Goal: Check status: Check status

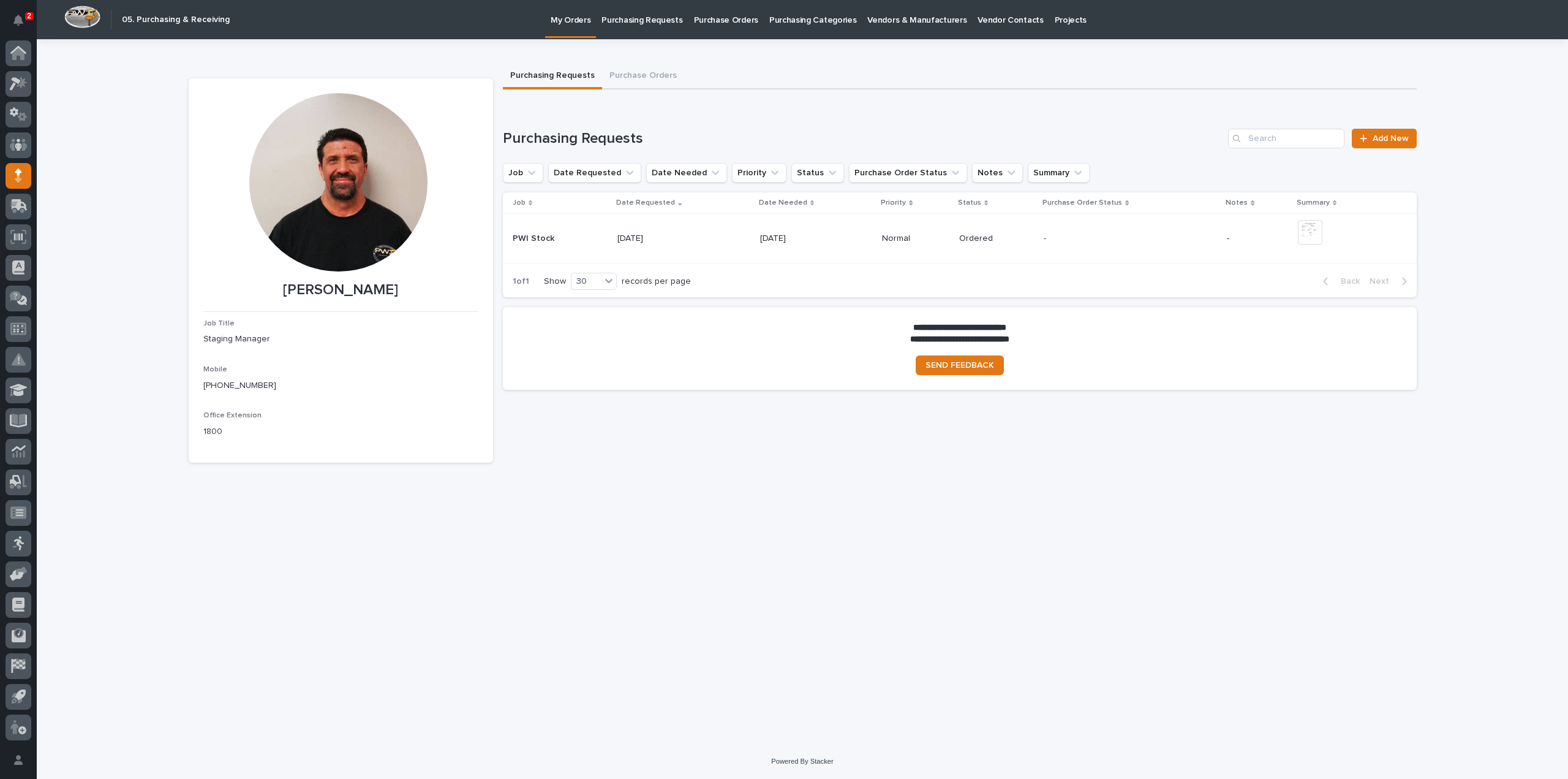
click at [715, 20] on p "Purchase Orders" at bounding box center [726, 13] width 64 height 26
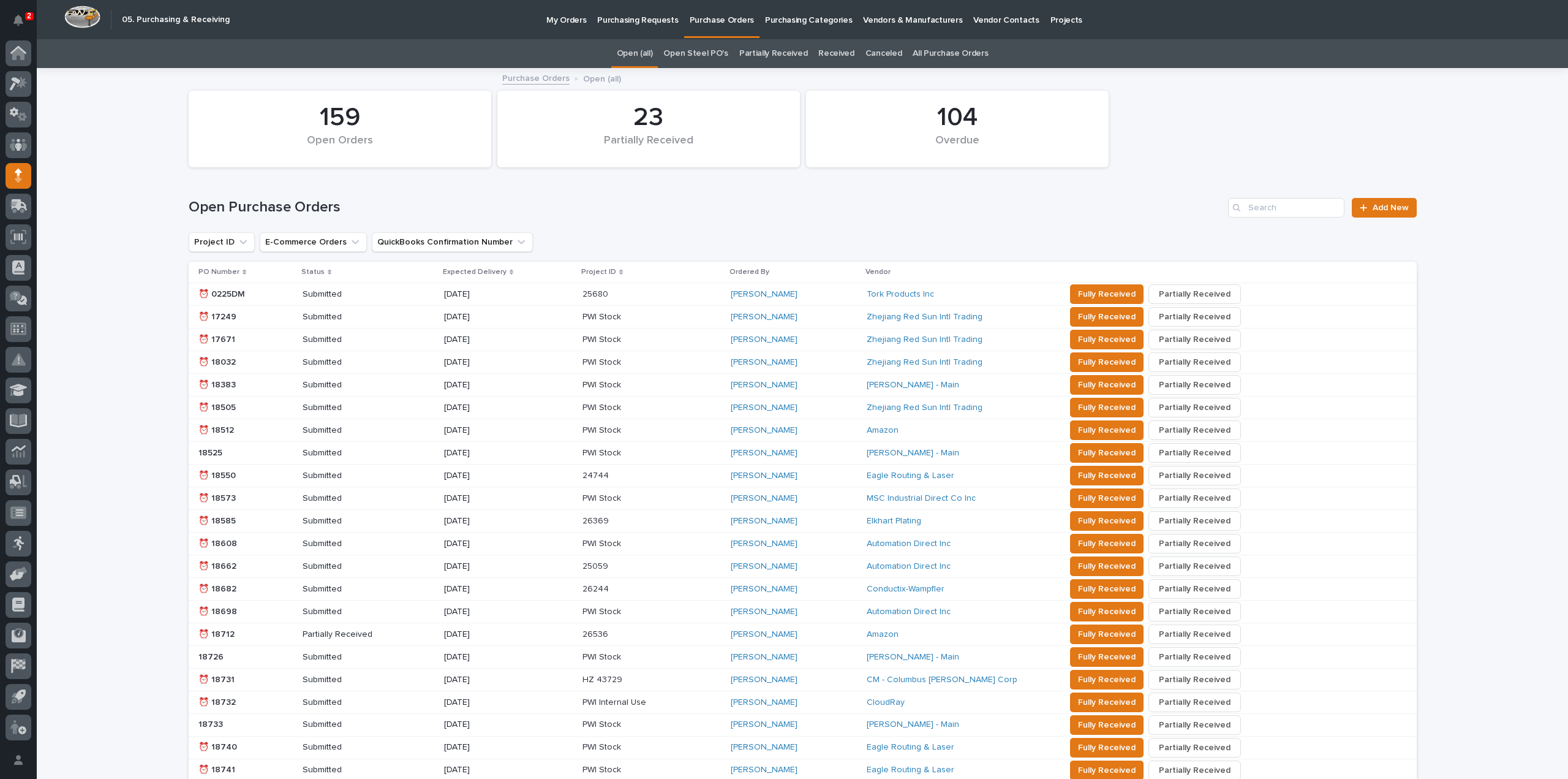
click at [932, 53] on link "All Purchase Orders" at bounding box center [950, 53] width 76 height 28
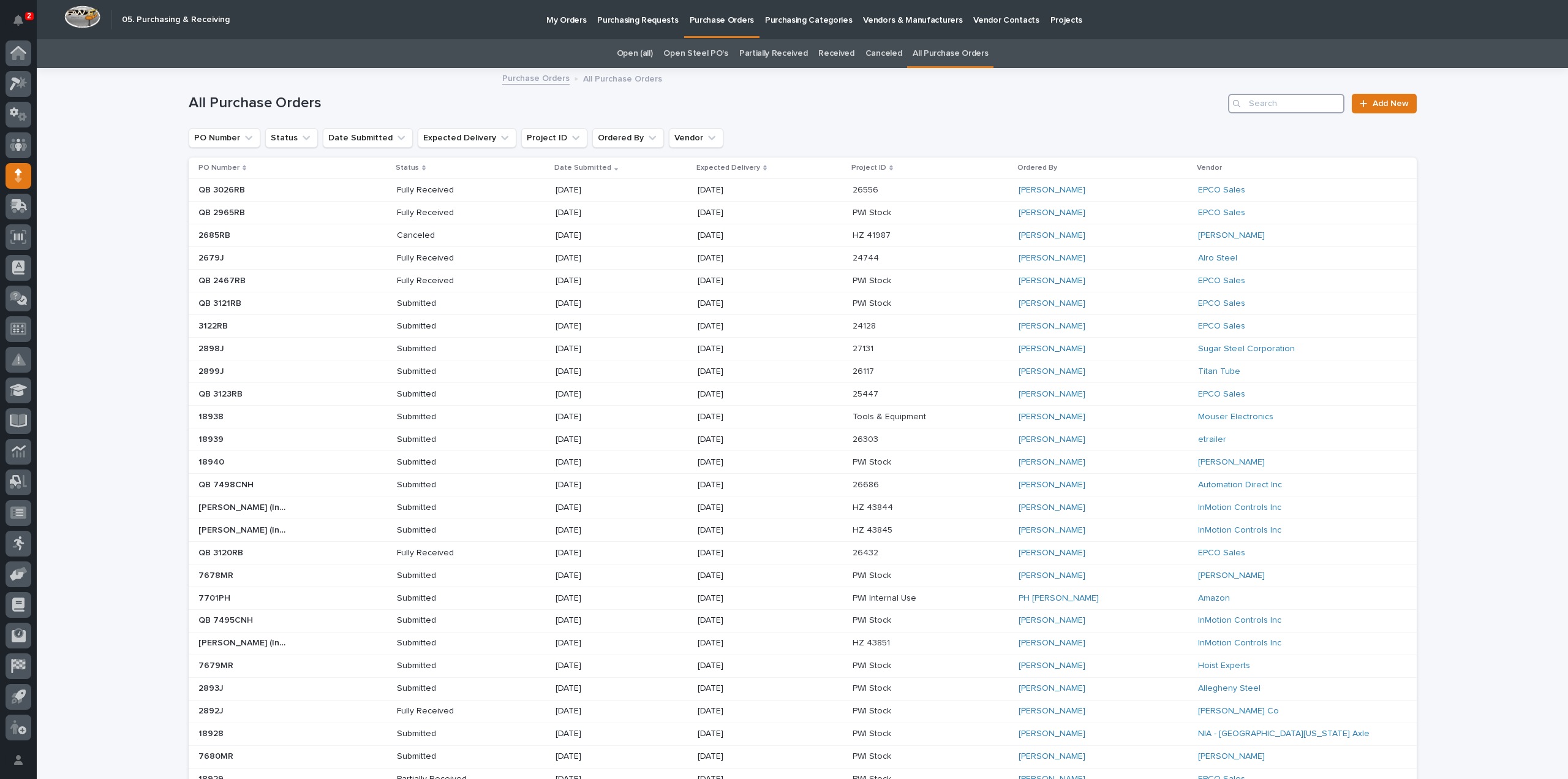
click at [1311, 107] on input "Search" at bounding box center [1286, 103] width 116 height 20
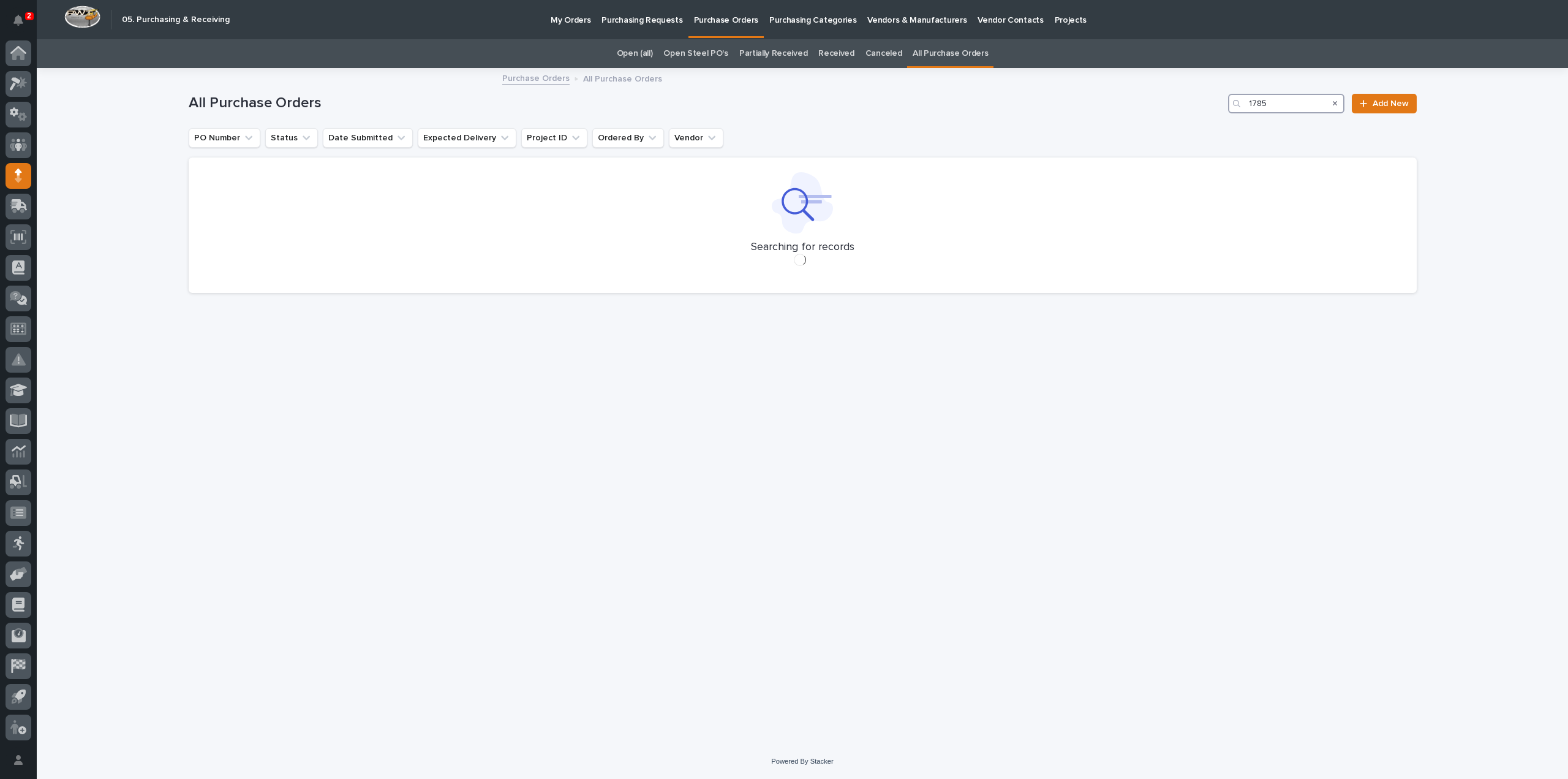
type input "17850"
click at [642, 55] on link "Open (all)" at bounding box center [635, 53] width 36 height 28
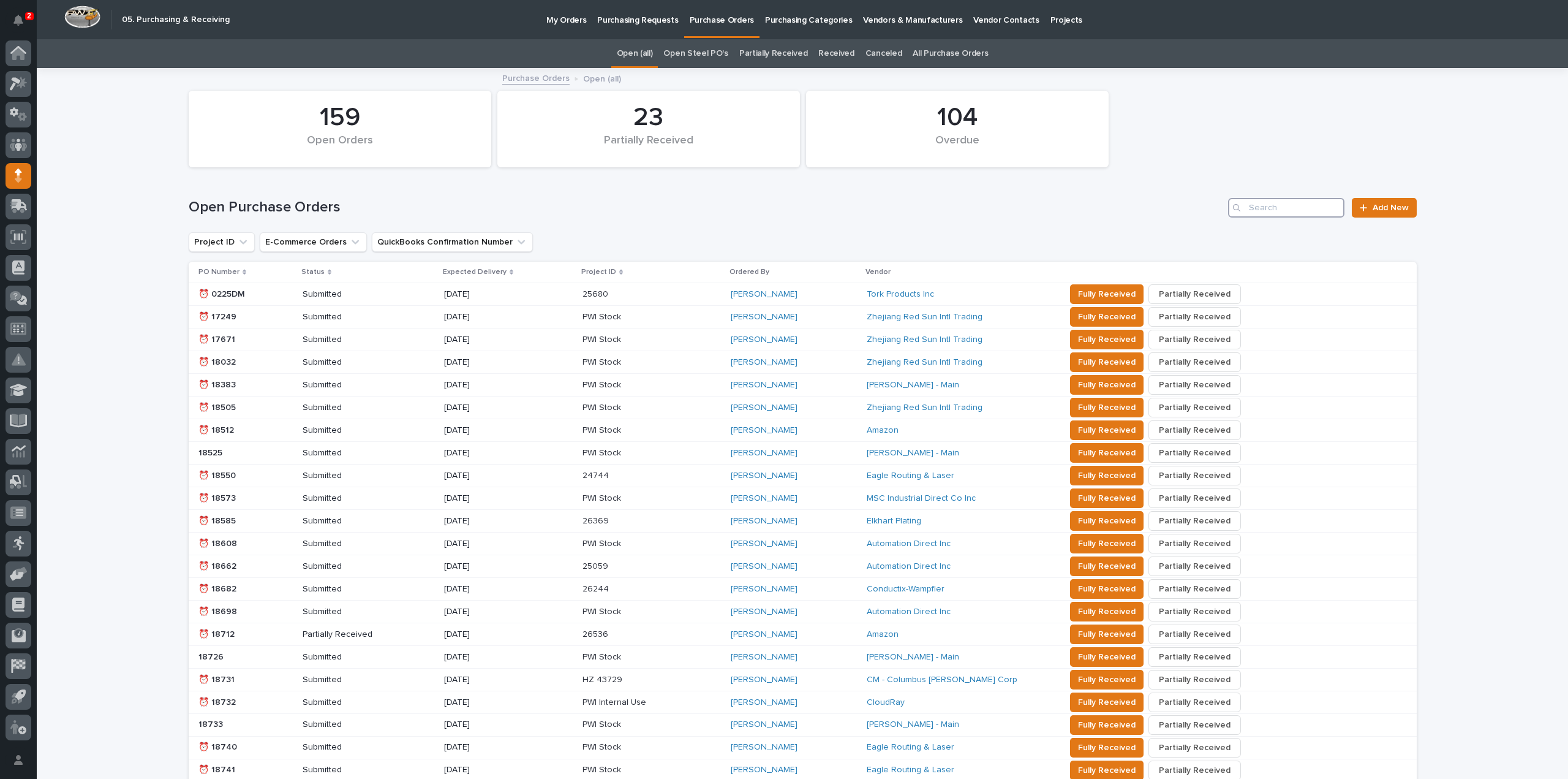
click at [1304, 208] on input "Search" at bounding box center [1286, 208] width 116 height 20
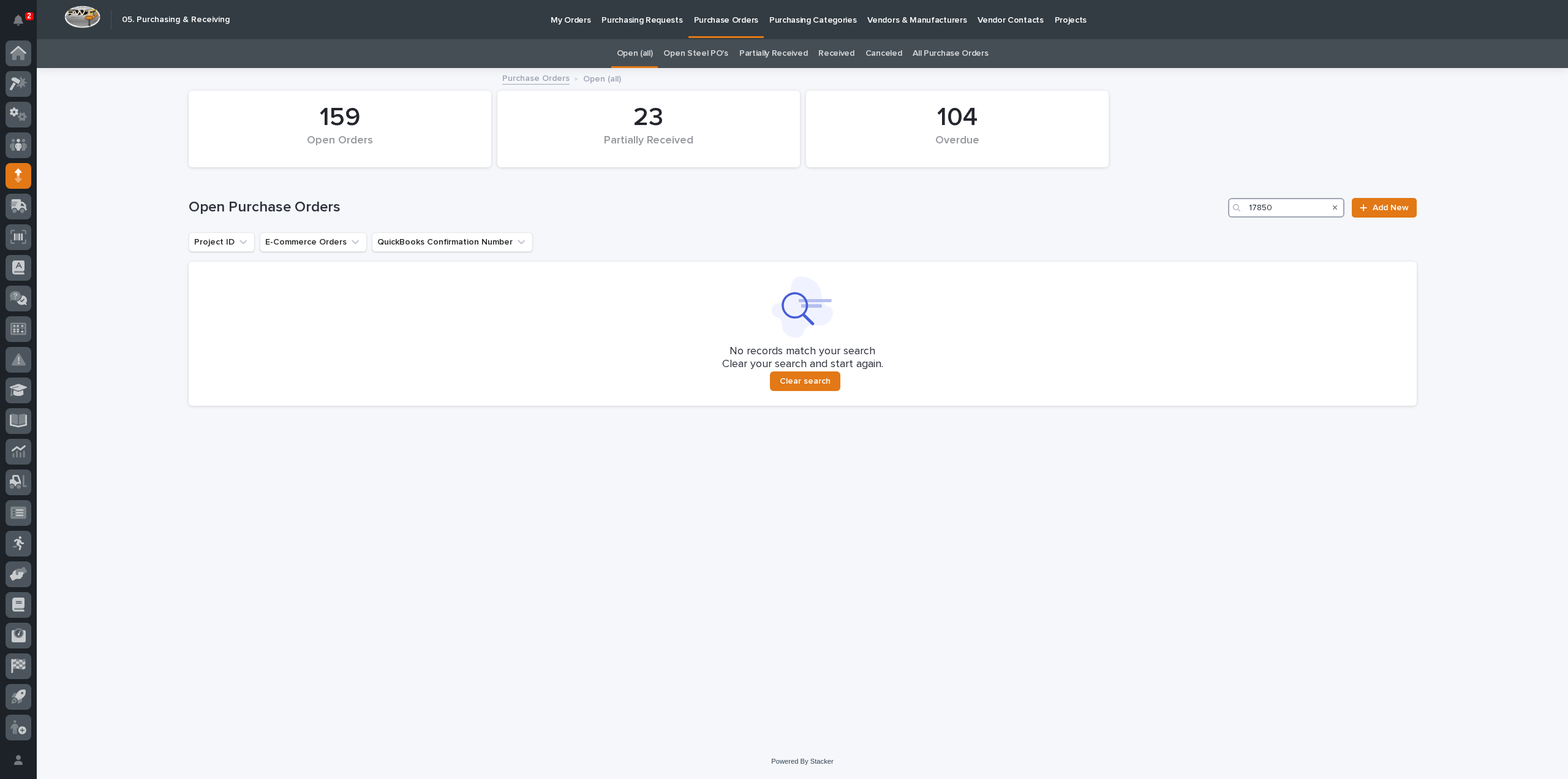
type input "17850"
click at [838, 55] on link "Received" at bounding box center [836, 53] width 36 height 28
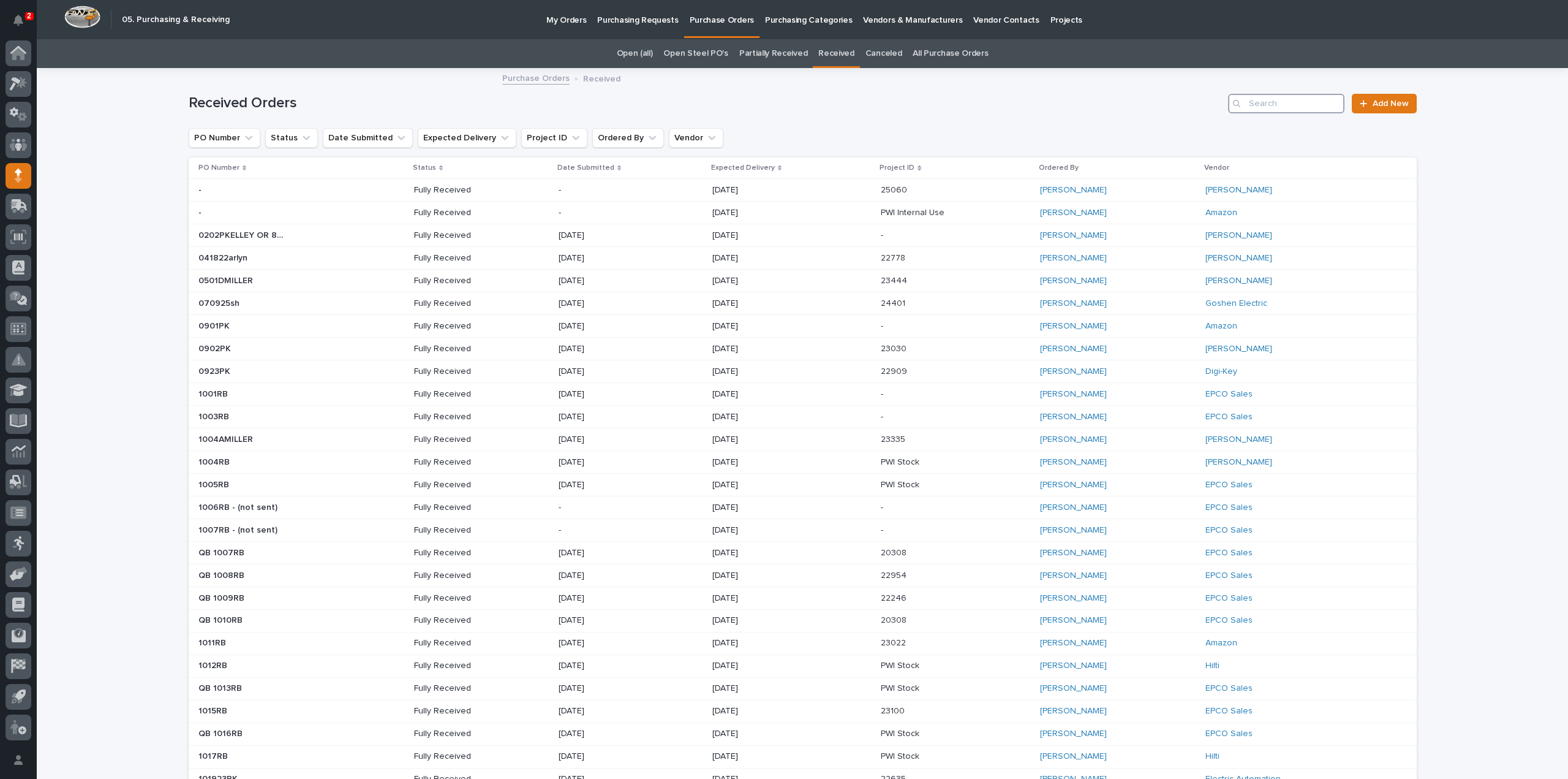
click at [1263, 106] on input "Search" at bounding box center [1286, 103] width 116 height 20
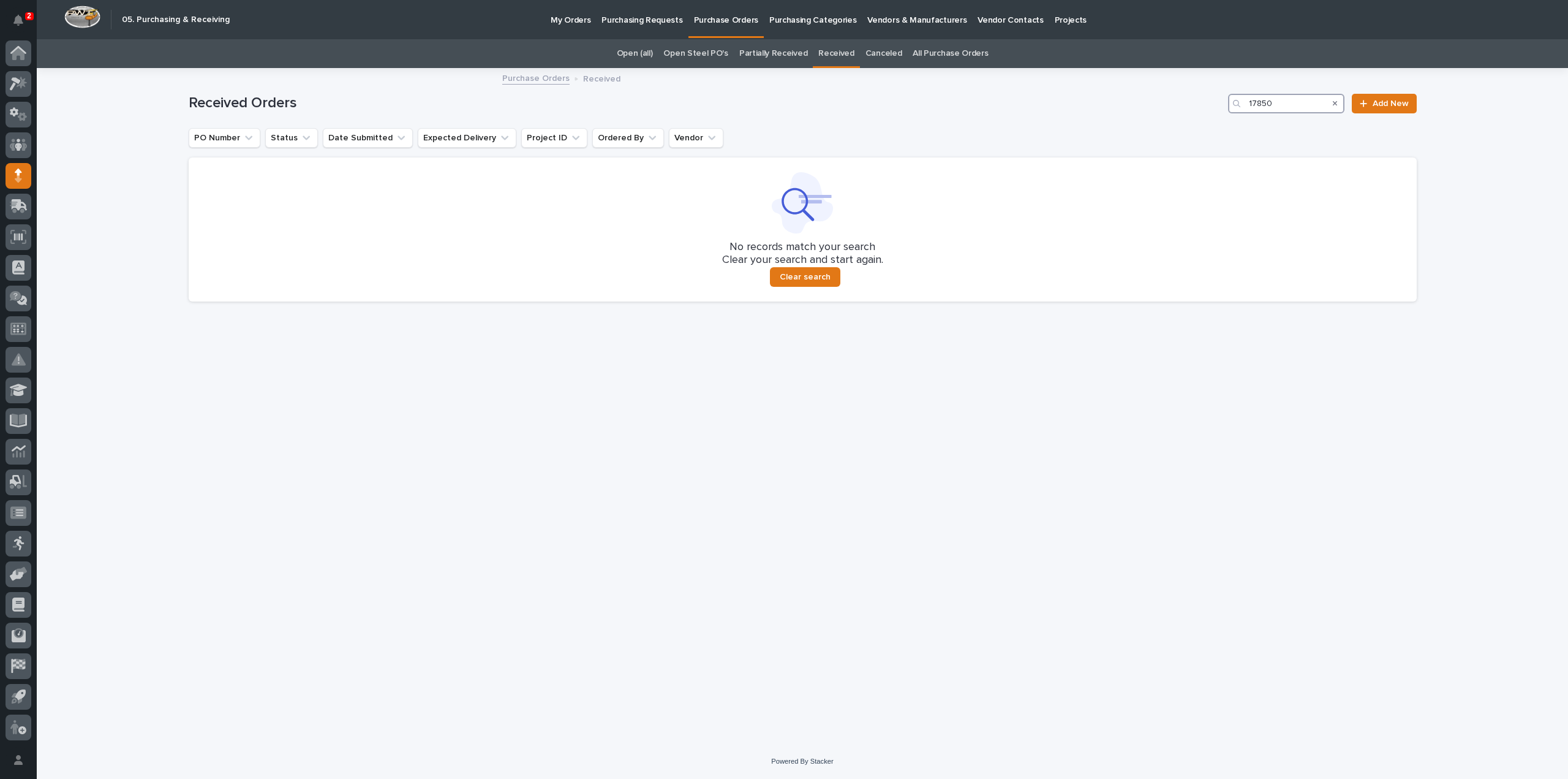
type input "17850"
click at [763, 54] on link "Partially Received" at bounding box center [773, 53] width 68 height 28
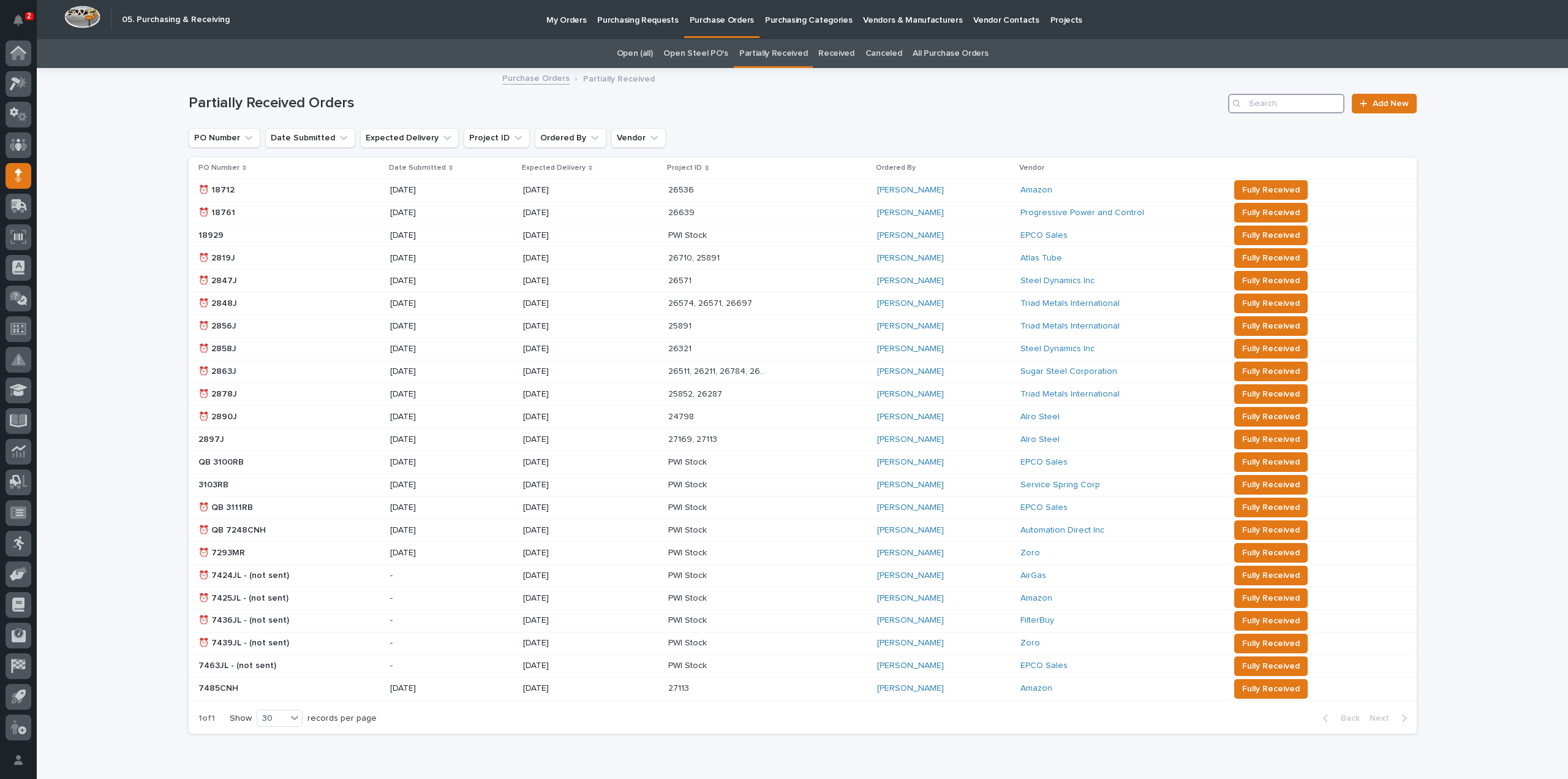
click at [1285, 101] on input "Search" at bounding box center [1286, 103] width 116 height 20
type input "17850"
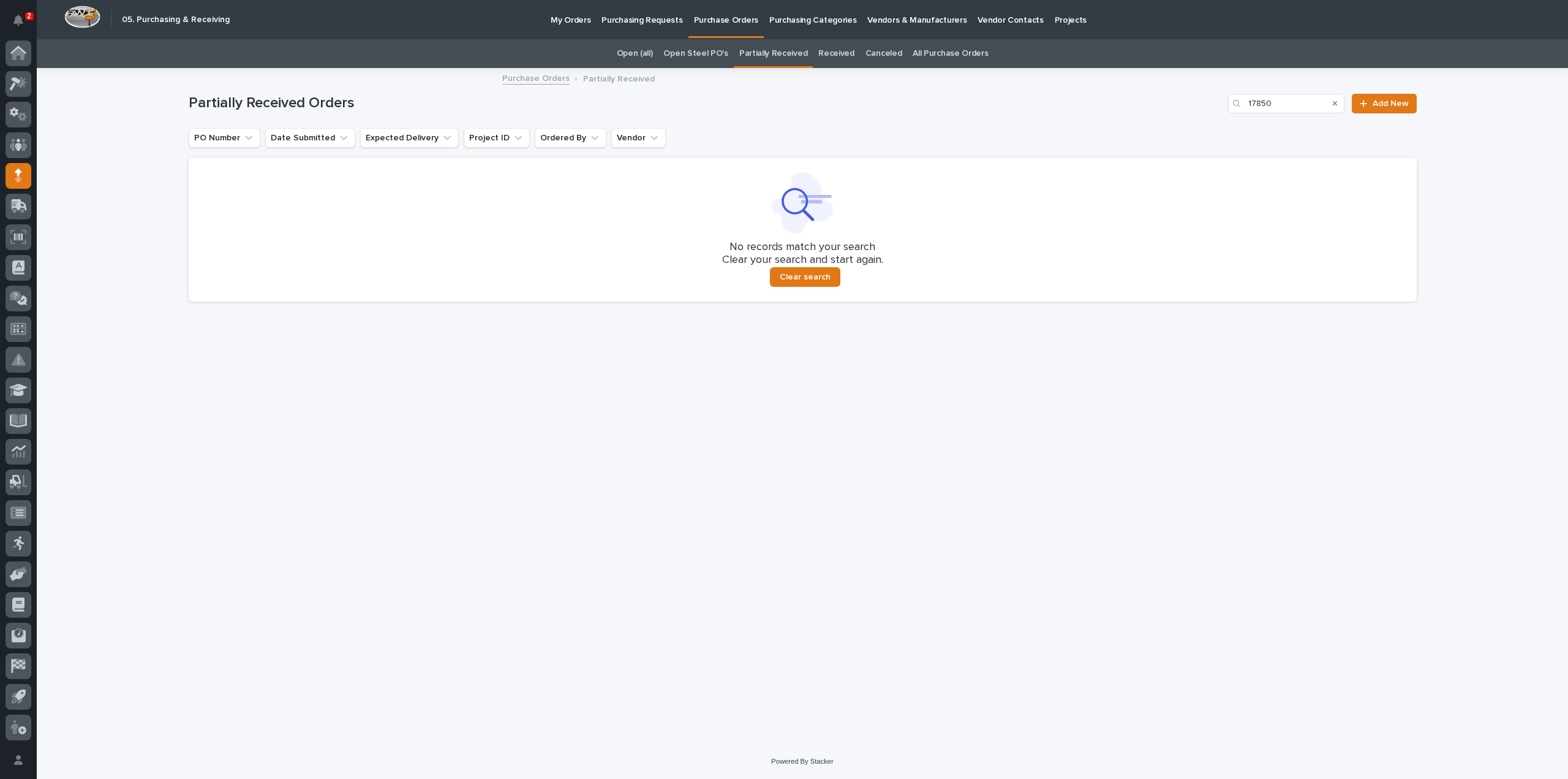
click at [965, 53] on link "All Purchase Orders" at bounding box center [950, 53] width 76 height 28
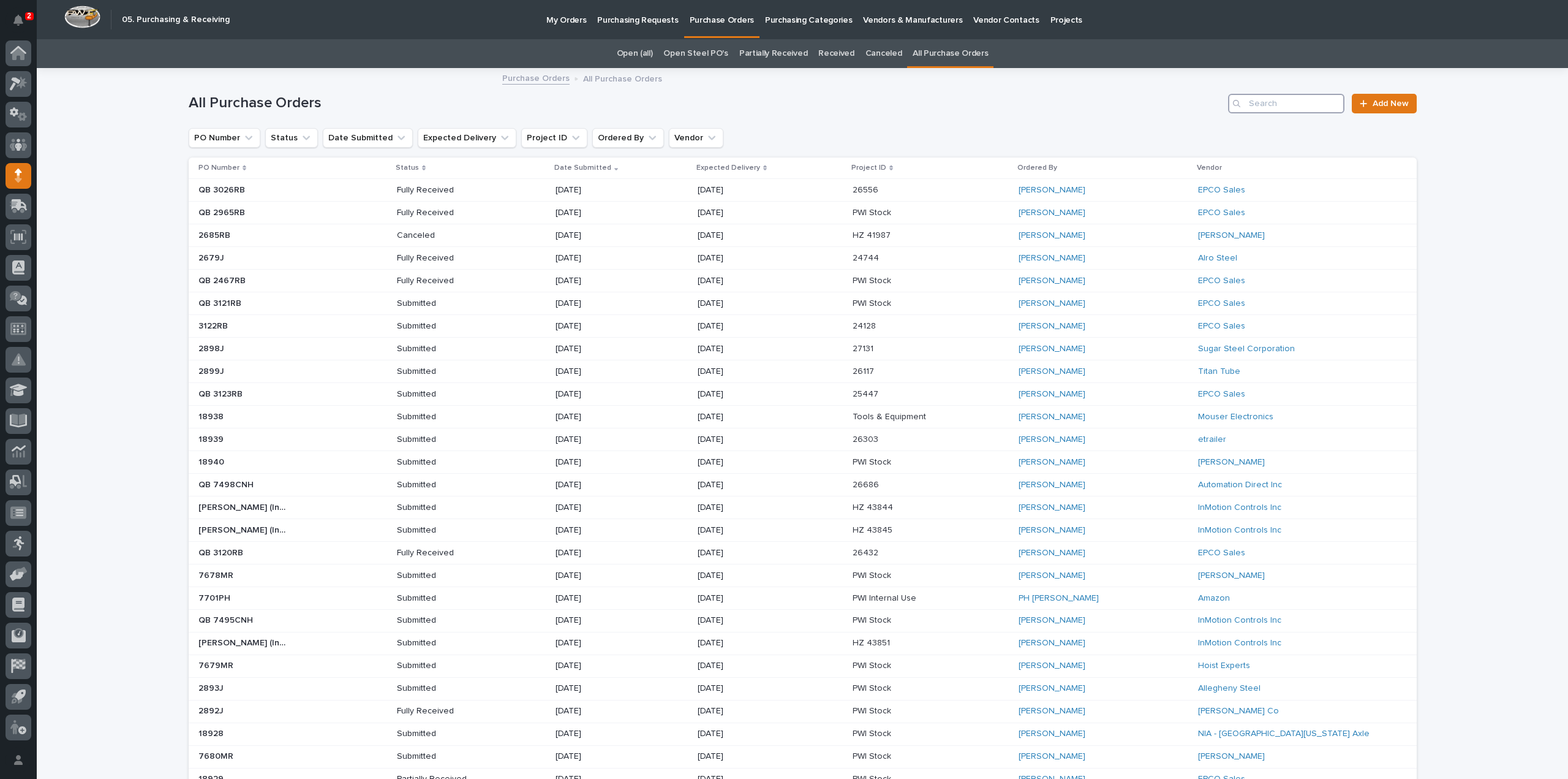
click at [1333, 108] on input "Search" at bounding box center [1286, 103] width 116 height 20
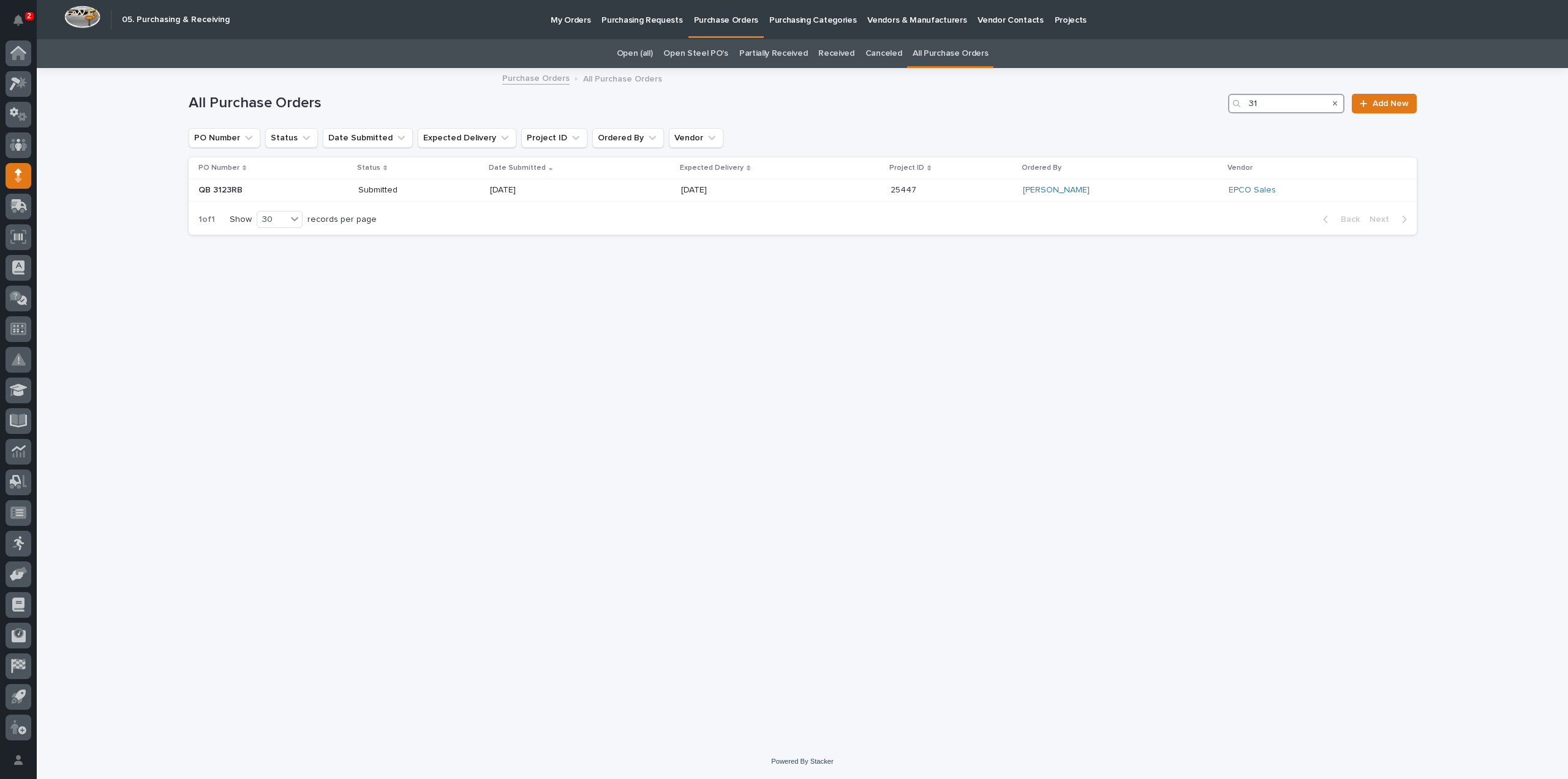
type input "3"
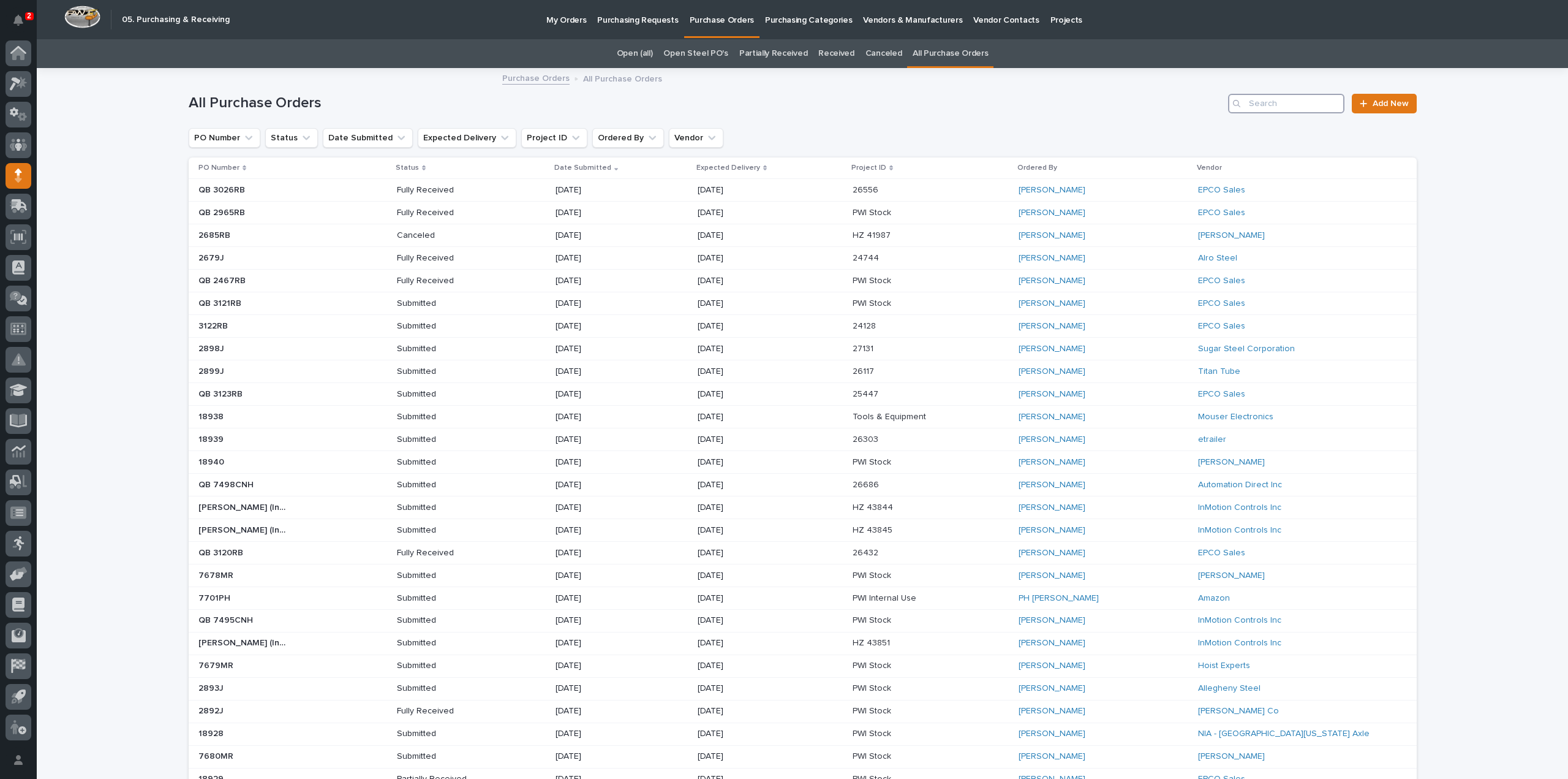
click at [1275, 107] on input "Search" at bounding box center [1286, 103] width 116 height 20
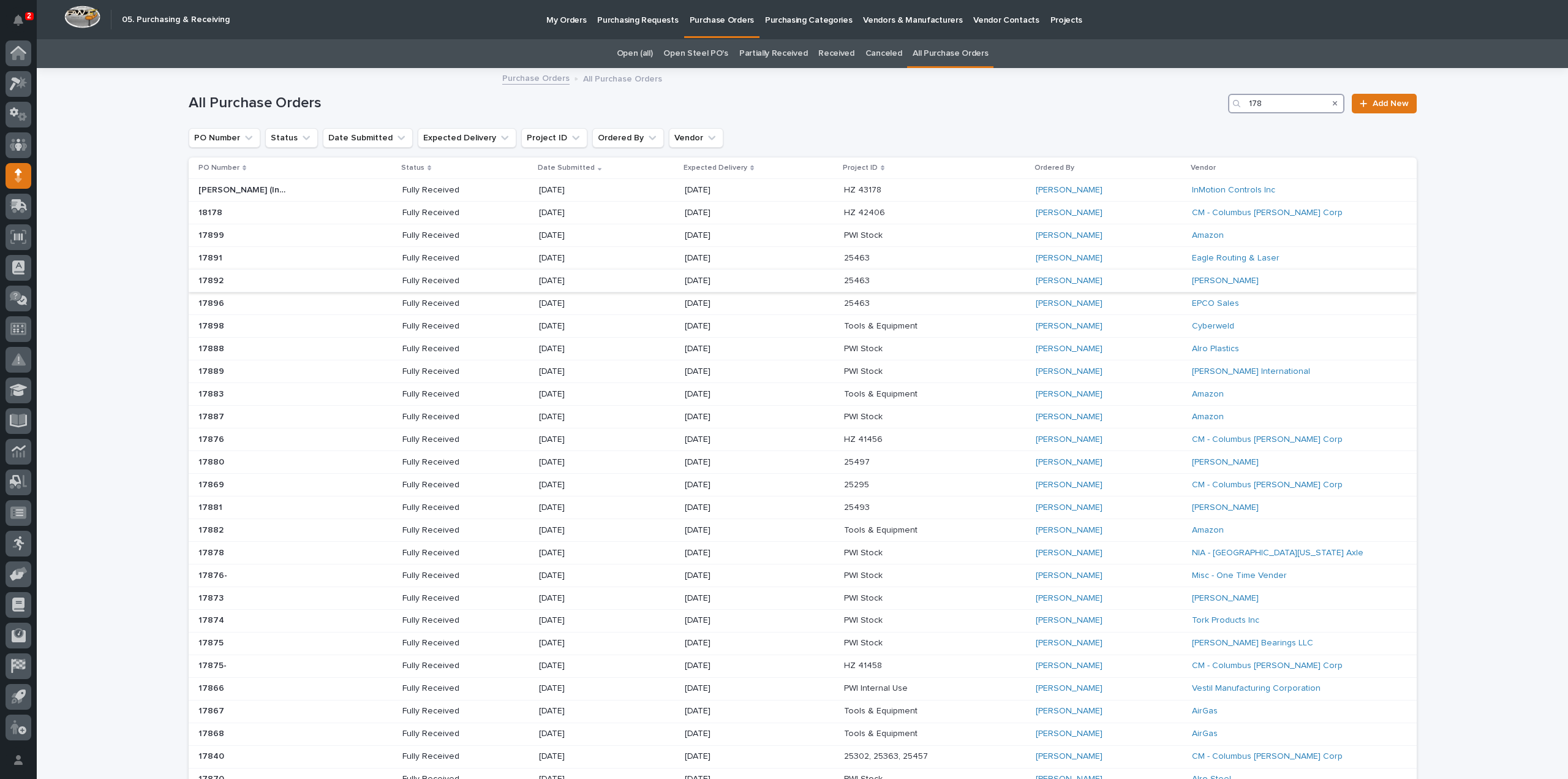
scroll to position [123, 0]
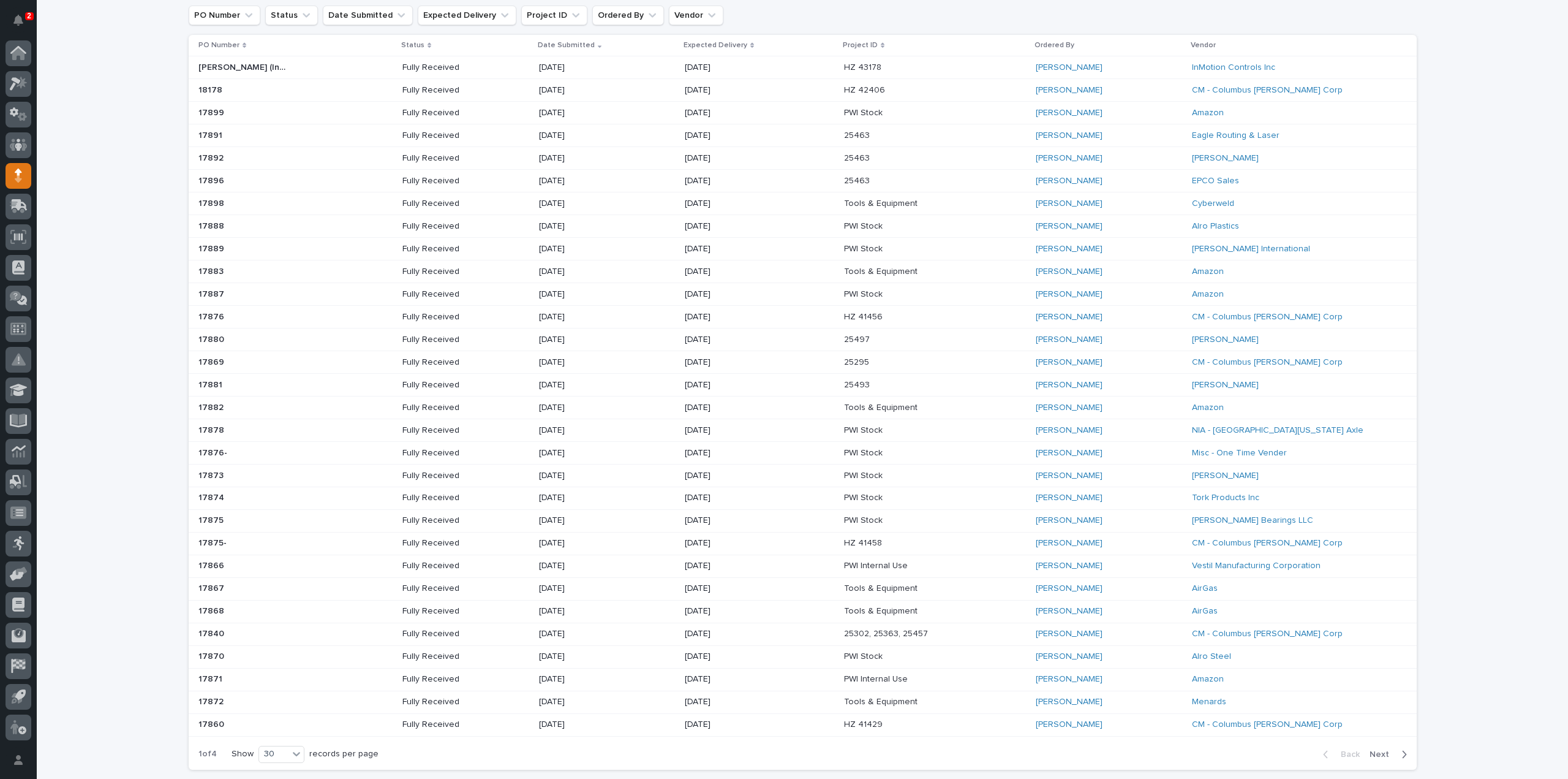
type input "178"
drag, startPoint x: 1380, startPoint y: 746, endPoint x: 1325, endPoint y: 729, distance: 57.6
click at [1380, 749] on span "Next" at bounding box center [1382, 755] width 27 height 11
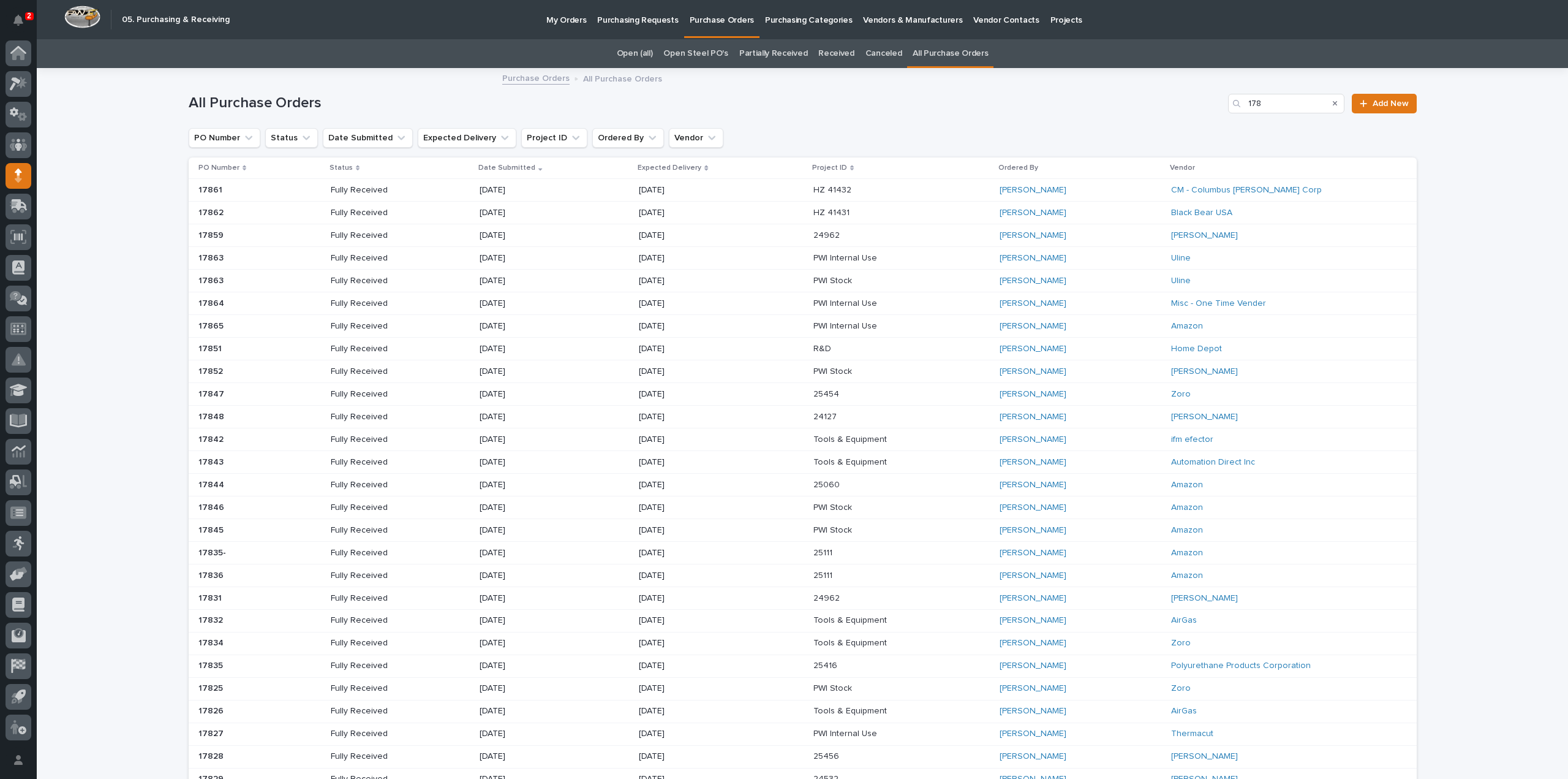
drag, startPoint x: 911, startPoint y: 51, endPoint x: 1558, endPoint y: 115, distance: 650.2
click at [912, 51] on link "All Purchase Orders" at bounding box center [950, 53] width 76 height 28
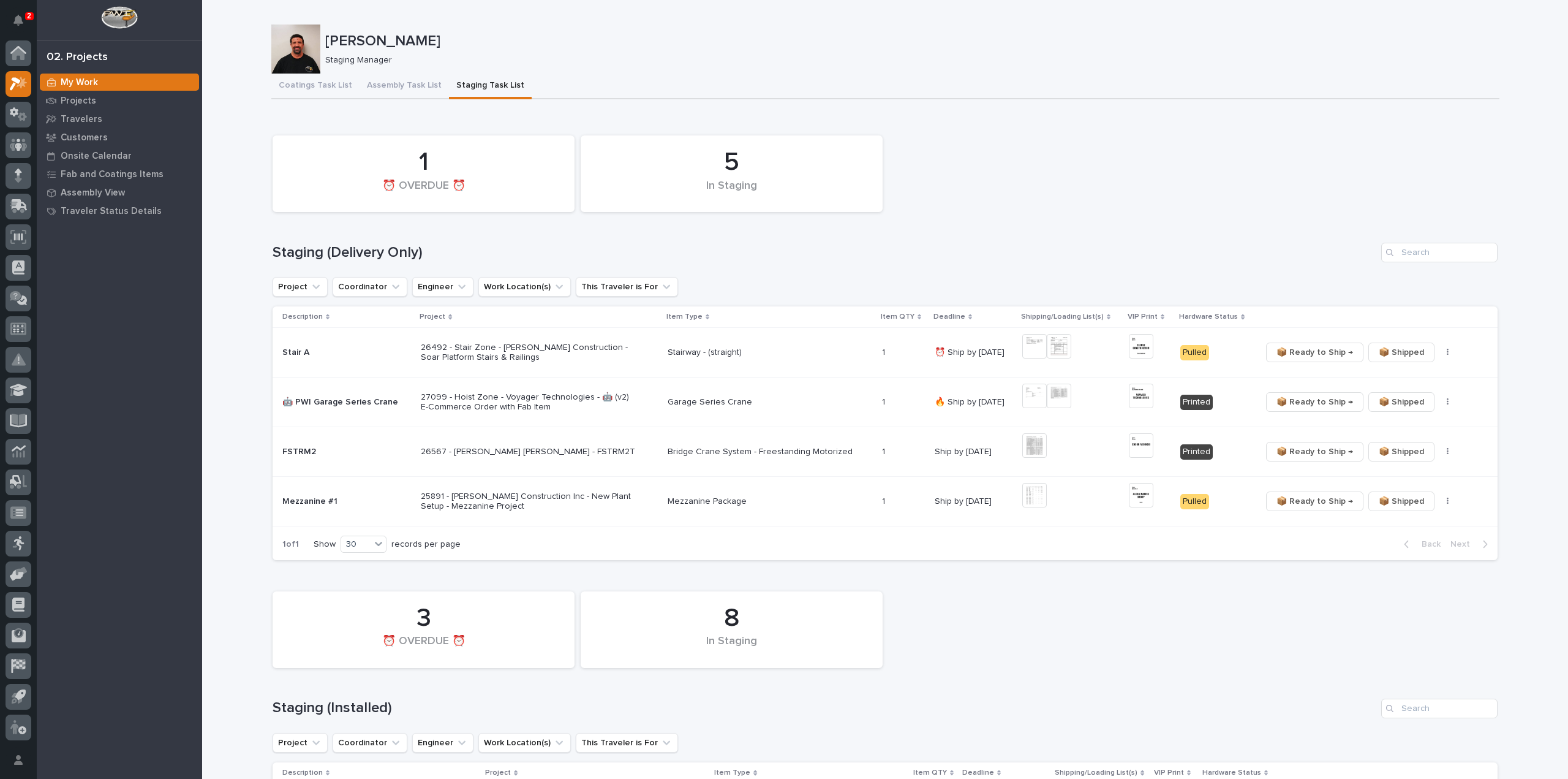
click at [559, 350] on p "26492 - Stair Zone - Clouse Construction - Soar Platform Stairs & Railings" at bounding box center [527, 353] width 214 height 21
click at [1140, 348] on img at bounding box center [1141, 346] width 24 height 24
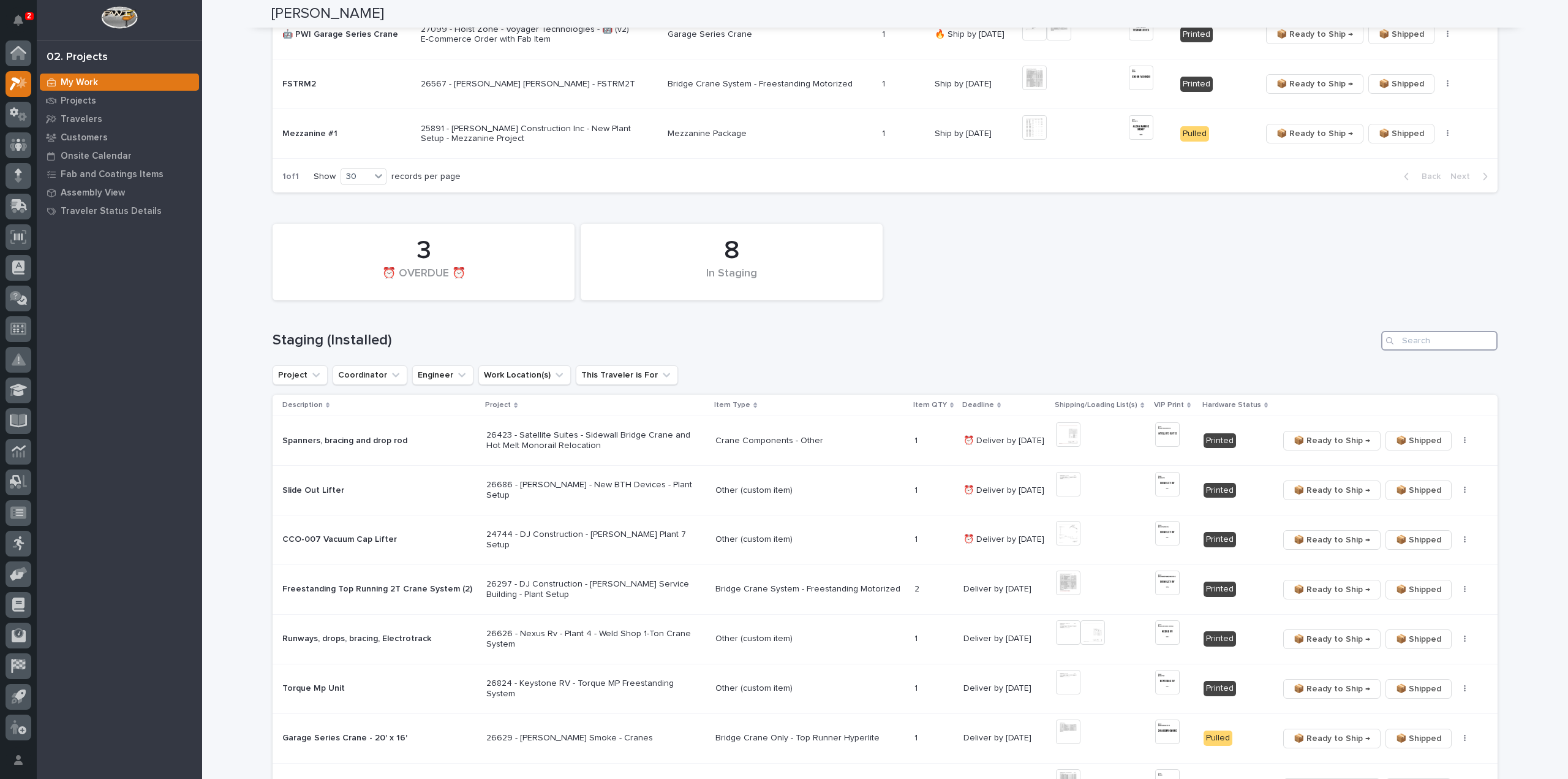
click at [1418, 340] on input "Search" at bounding box center [1439, 340] width 116 height 20
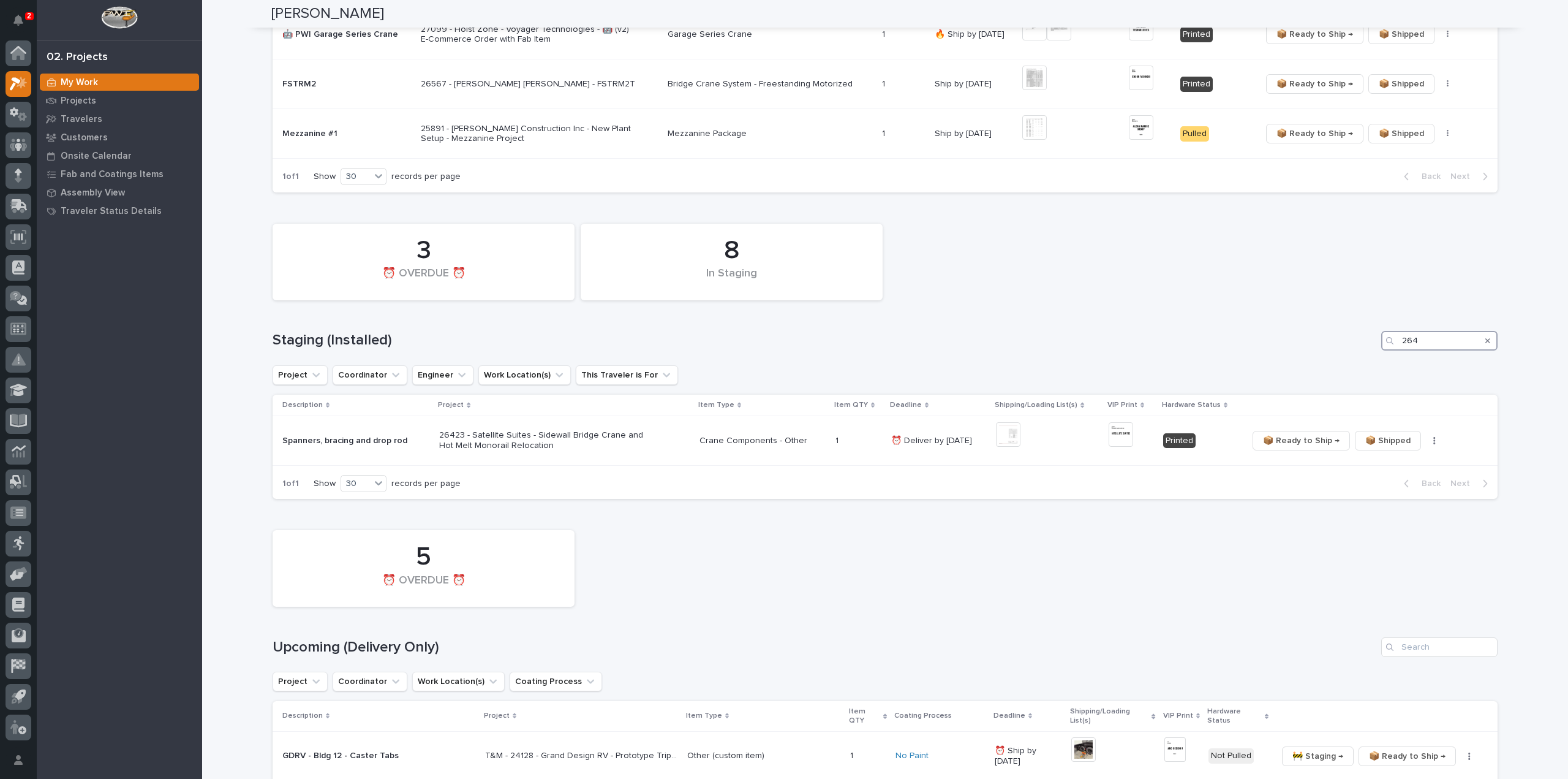
type input "264"
click at [1485, 340] on div "Search" at bounding box center [1487, 340] width 20 height 20
click at [1486, 340] on div "Search" at bounding box center [1487, 340] width 20 height 20
click at [1485, 341] on icon "Search" at bounding box center [1487, 340] width 5 height 7
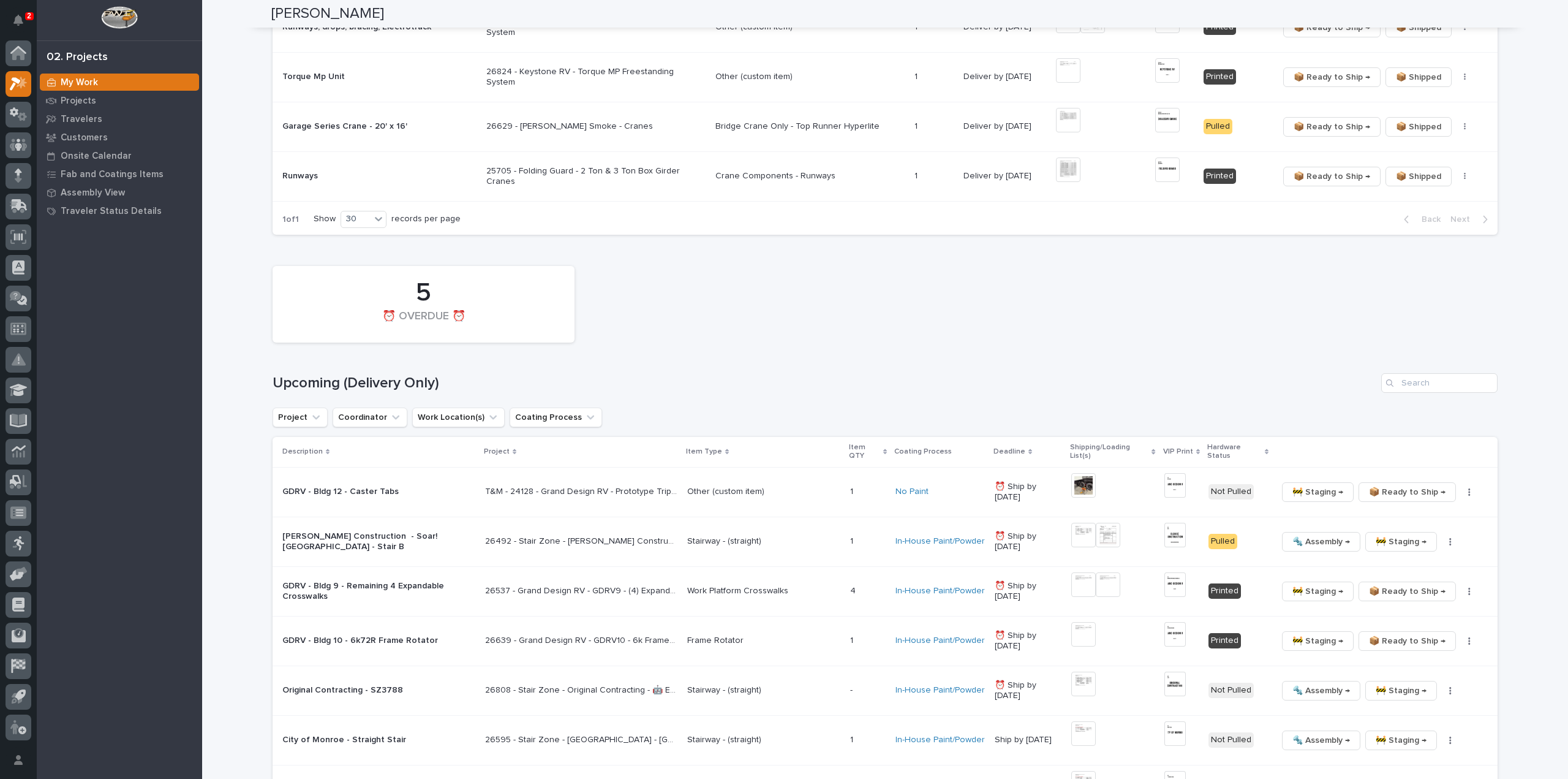
scroll to position [980, 0]
click at [1409, 380] on input "Search" at bounding box center [1439, 382] width 116 height 20
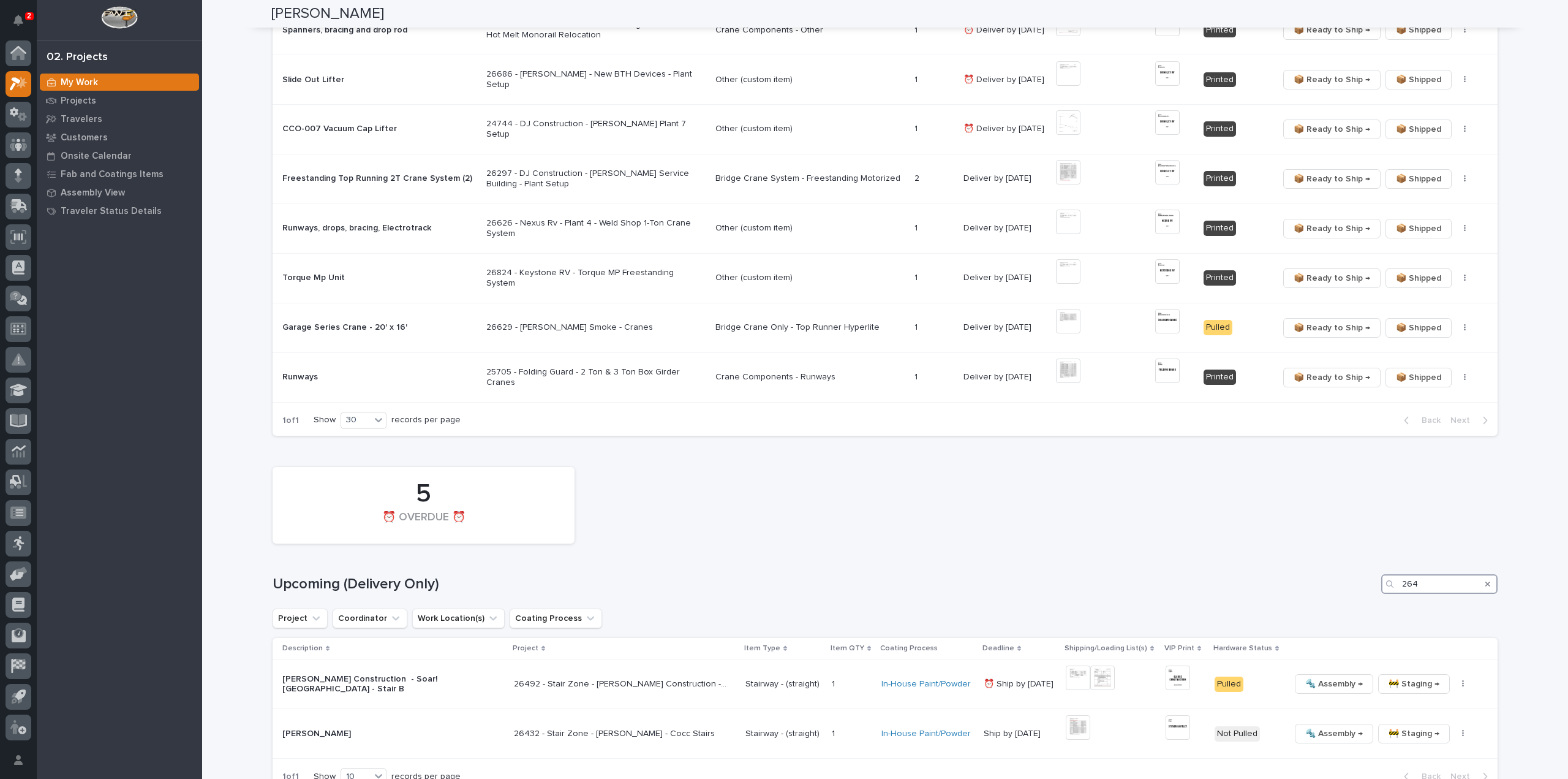
scroll to position [900, 0]
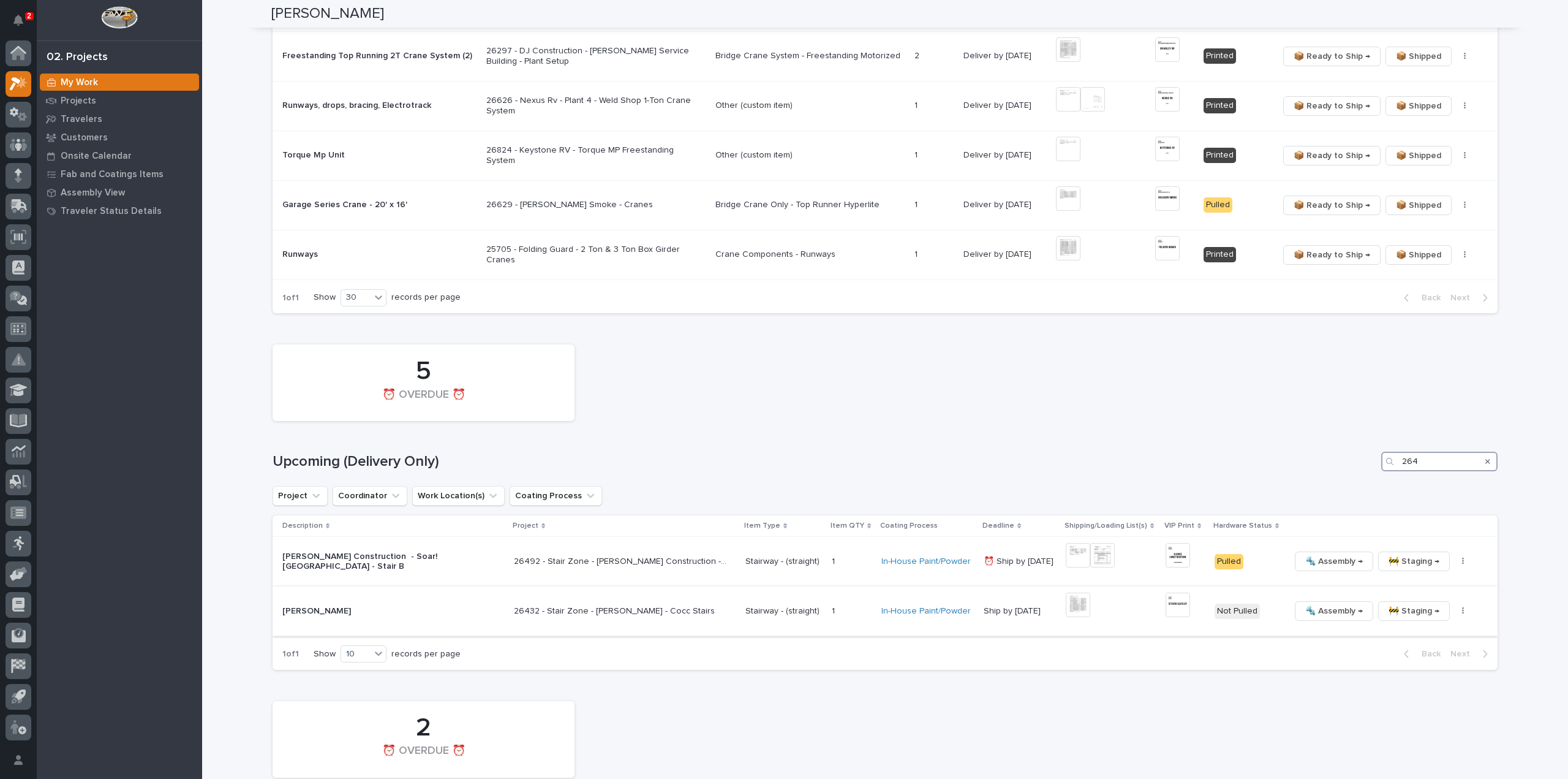
type input "264"
click at [1454, 611] on button "button" at bounding box center [1462, 611] width 17 height 9
click at [1413, 687] on span "🔩 Hardware" at bounding box center [1402, 694] width 51 height 15
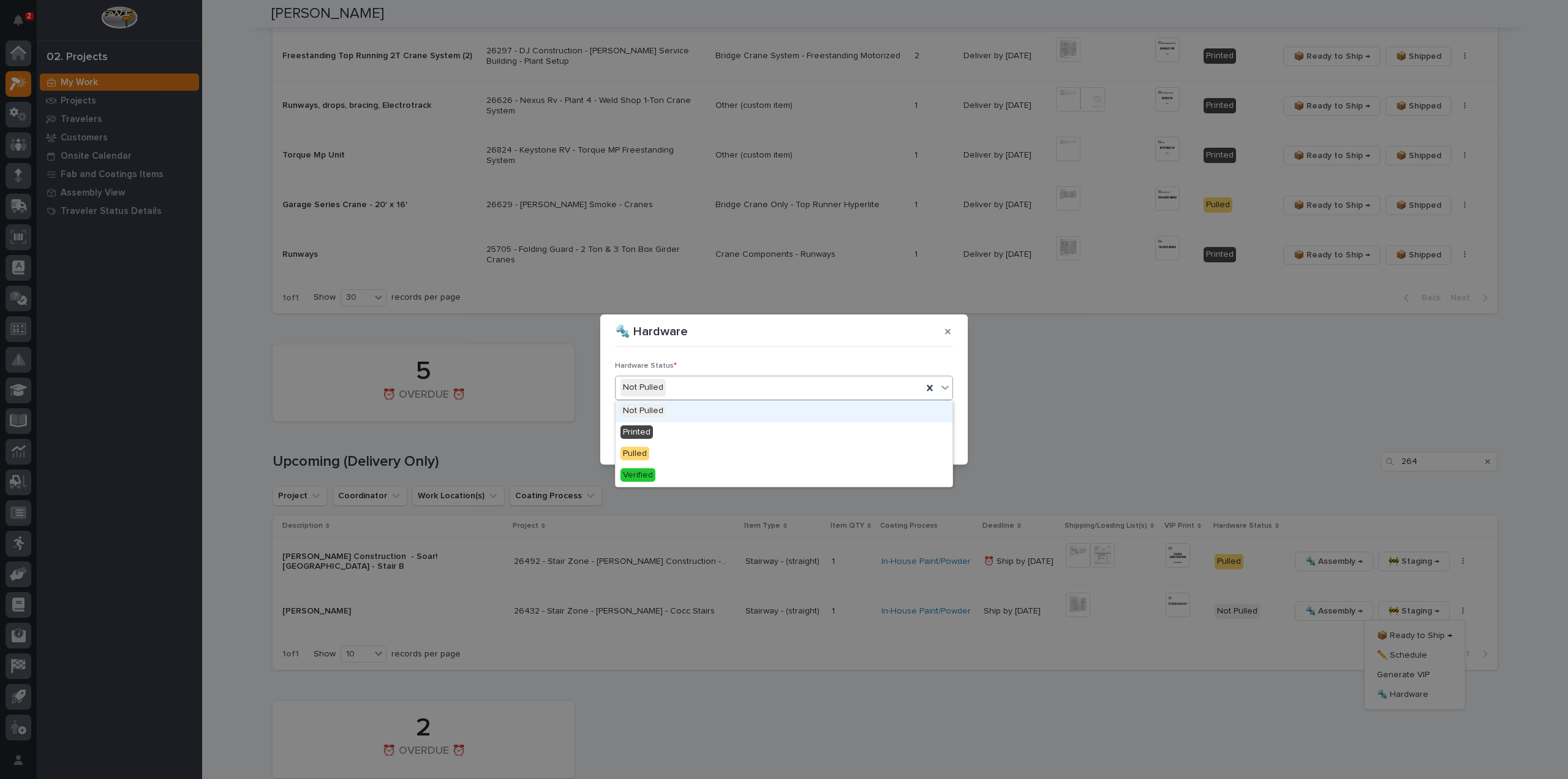
click at [671, 392] on div "Not Pulled" at bounding box center [768, 387] width 307 height 20
click at [670, 451] on div "Pulled" at bounding box center [784, 454] width 337 height 21
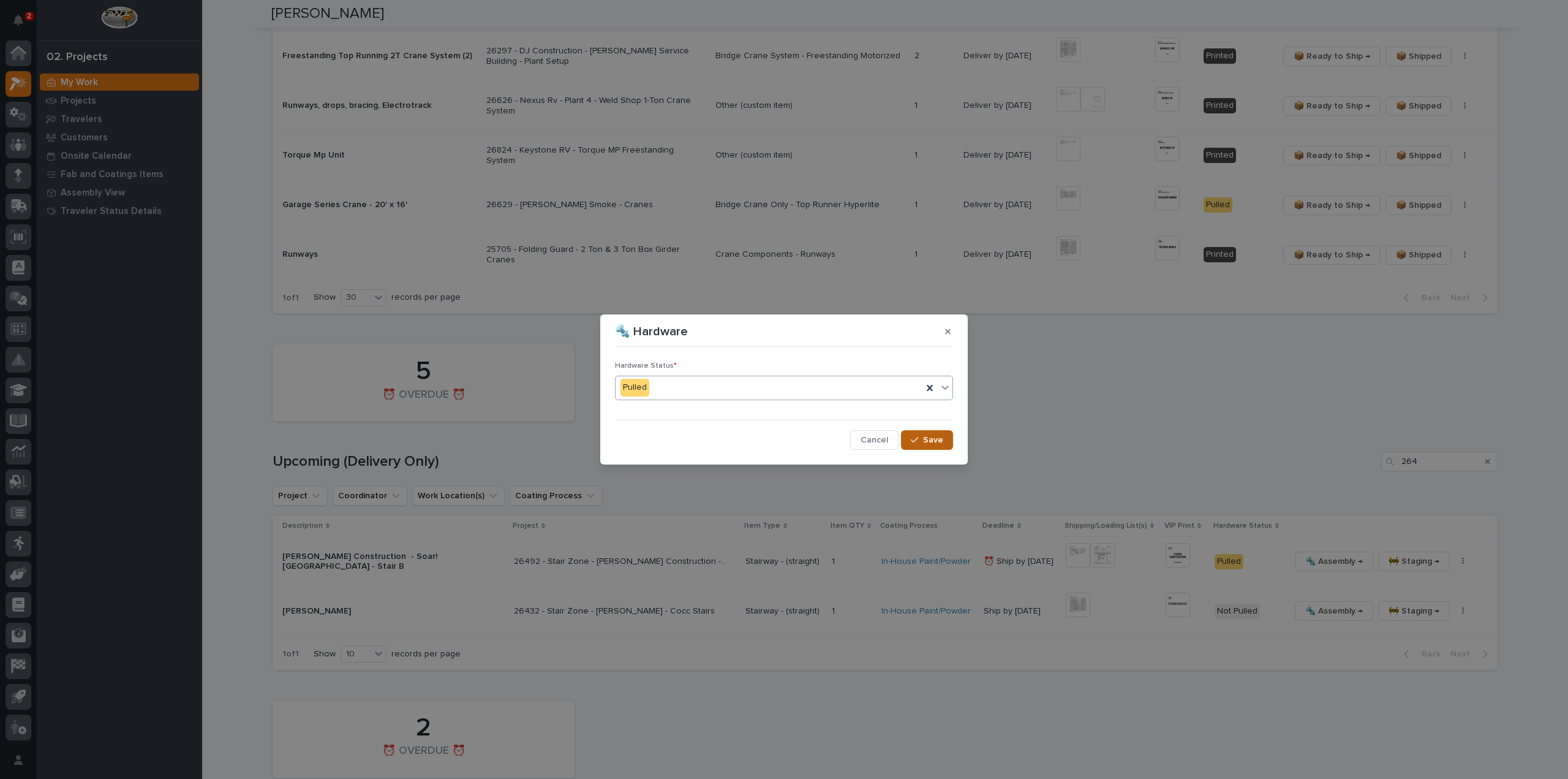
click at [928, 438] on span "Save" at bounding box center [933, 440] width 20 height 11
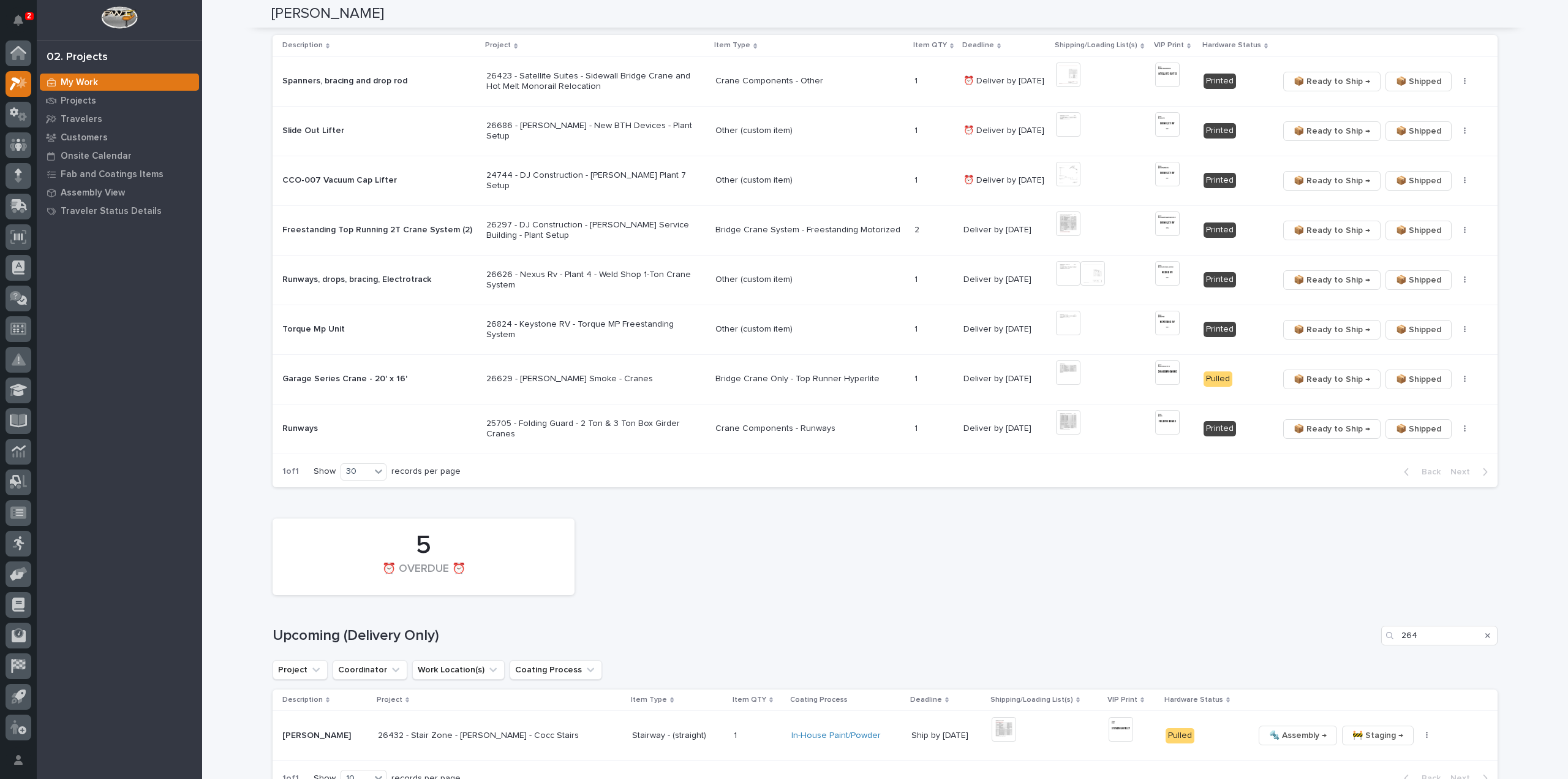
scroll to position [974, 0]
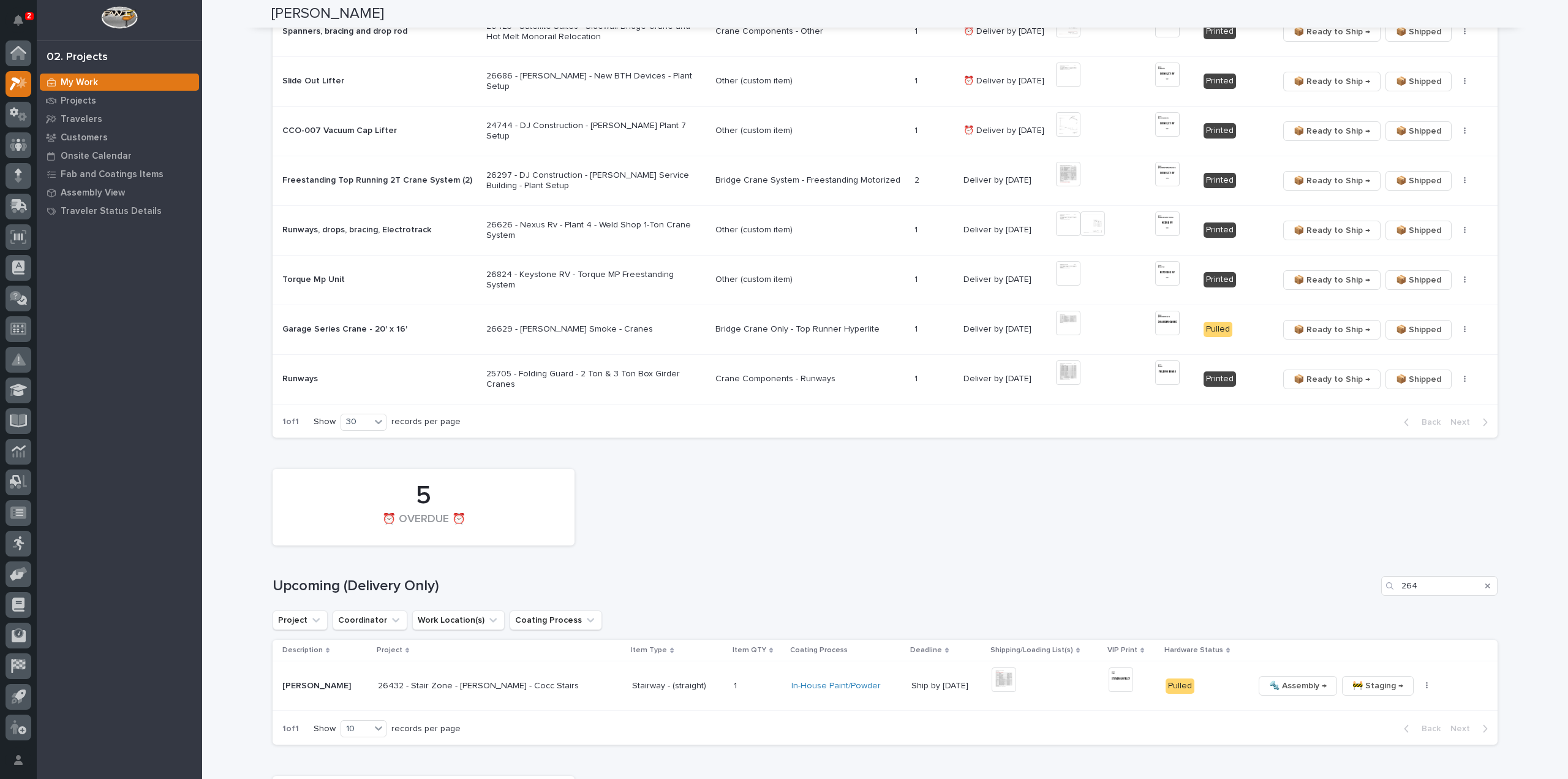
click at [1485, 583] on icon "Search" at bounding box center [1487, 585] width 5 height 7
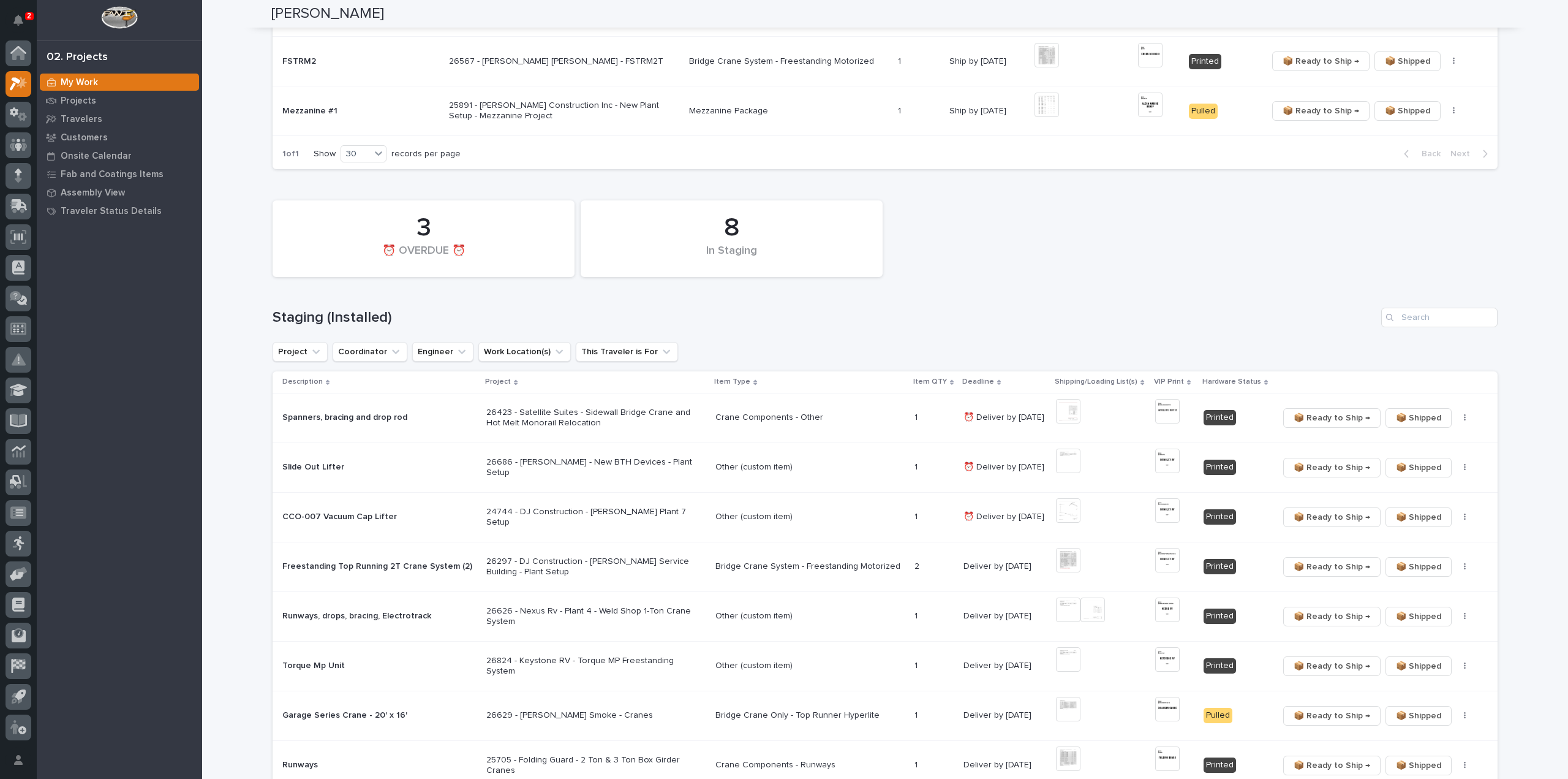
scroll to position [0, 0]
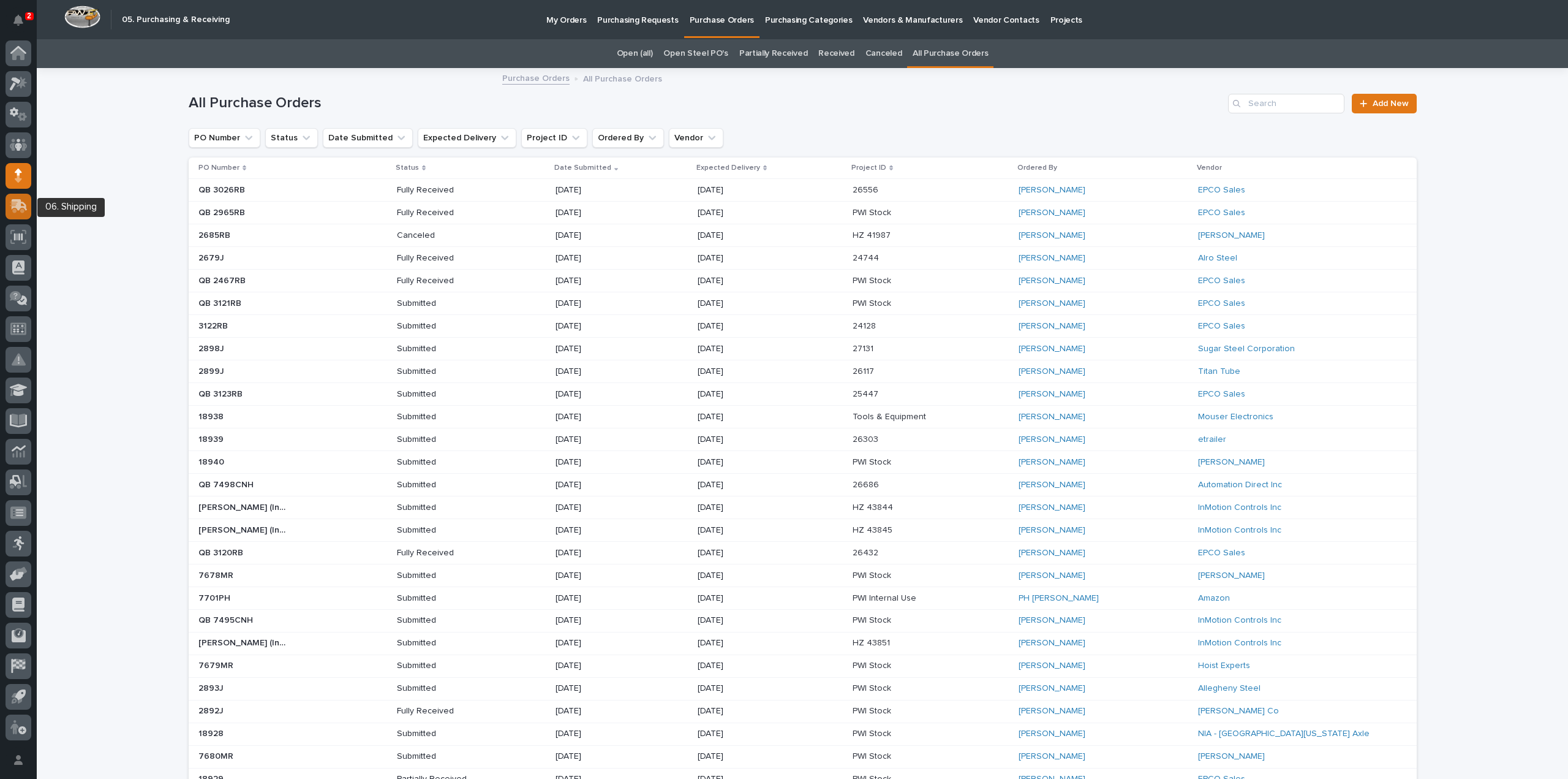
click at [16, 204] on icon at bounding box center [20, 205] width 16 height 11
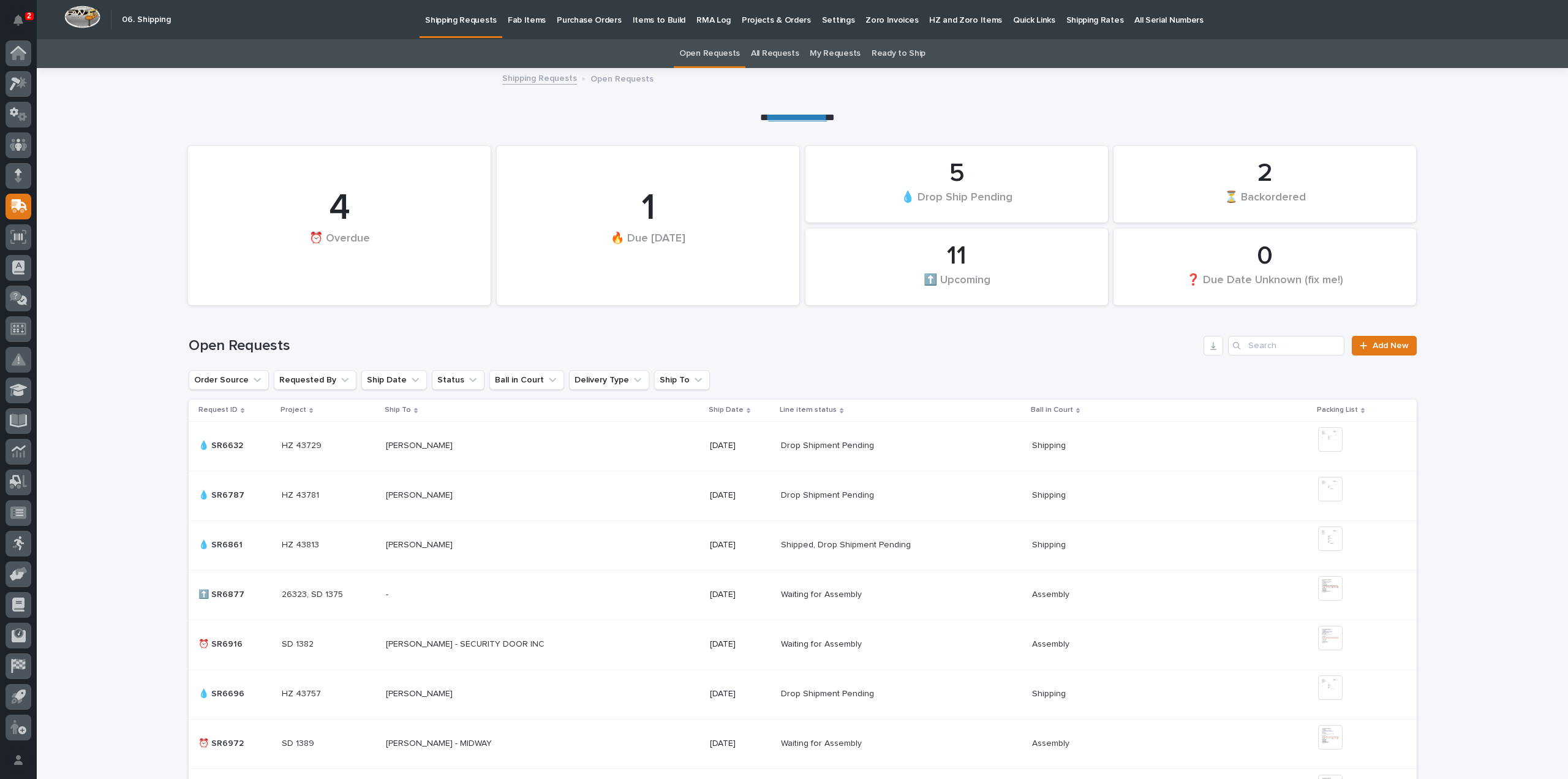
click at [528, 19] on p "Fab Items" at bounding box center [526, 13] width 38 height 26
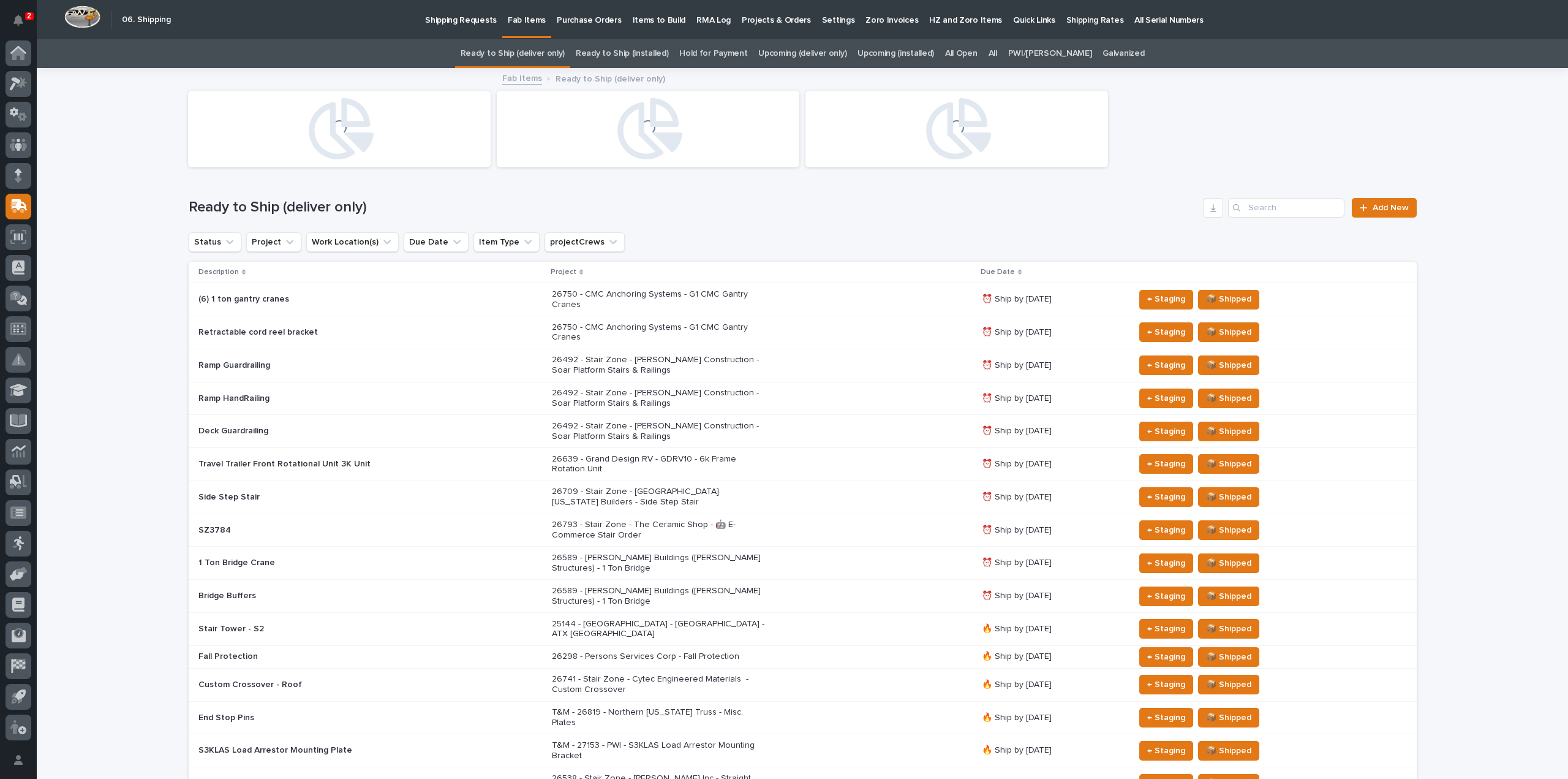
click at [1002, 53] on div "All" at bounding box center [993, 53] width 20 height 28
click at [1270, 210] on input "Search" at bounding box center [1286, 208] width 116 height 20
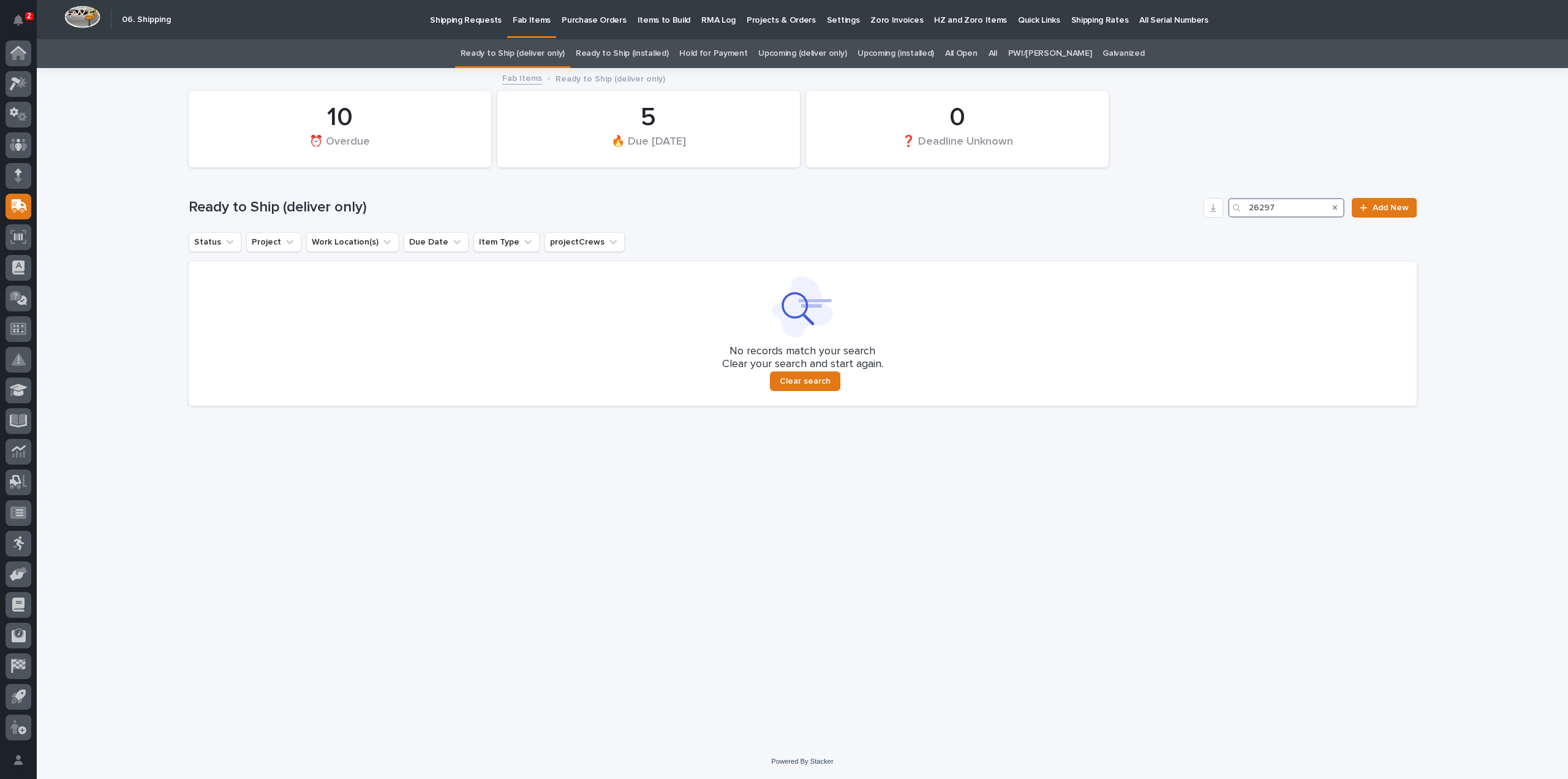
type input "26297"
click at [997, 57] on link "All" at bounding box center [993, 53] width 9 height 28
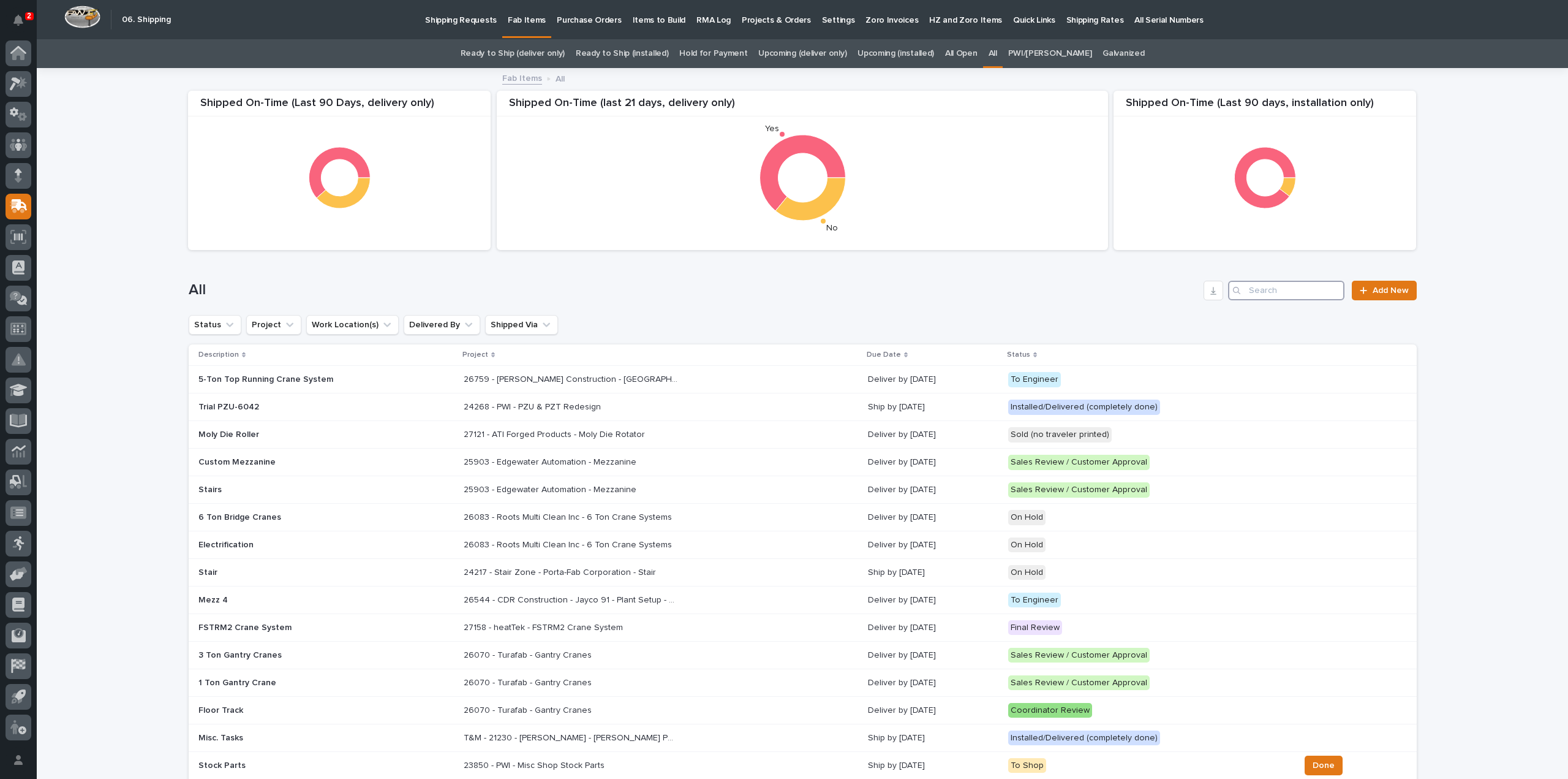
click at [1301, 296] on input "Search" at bounding box center [1286, 291] width 116 height 20
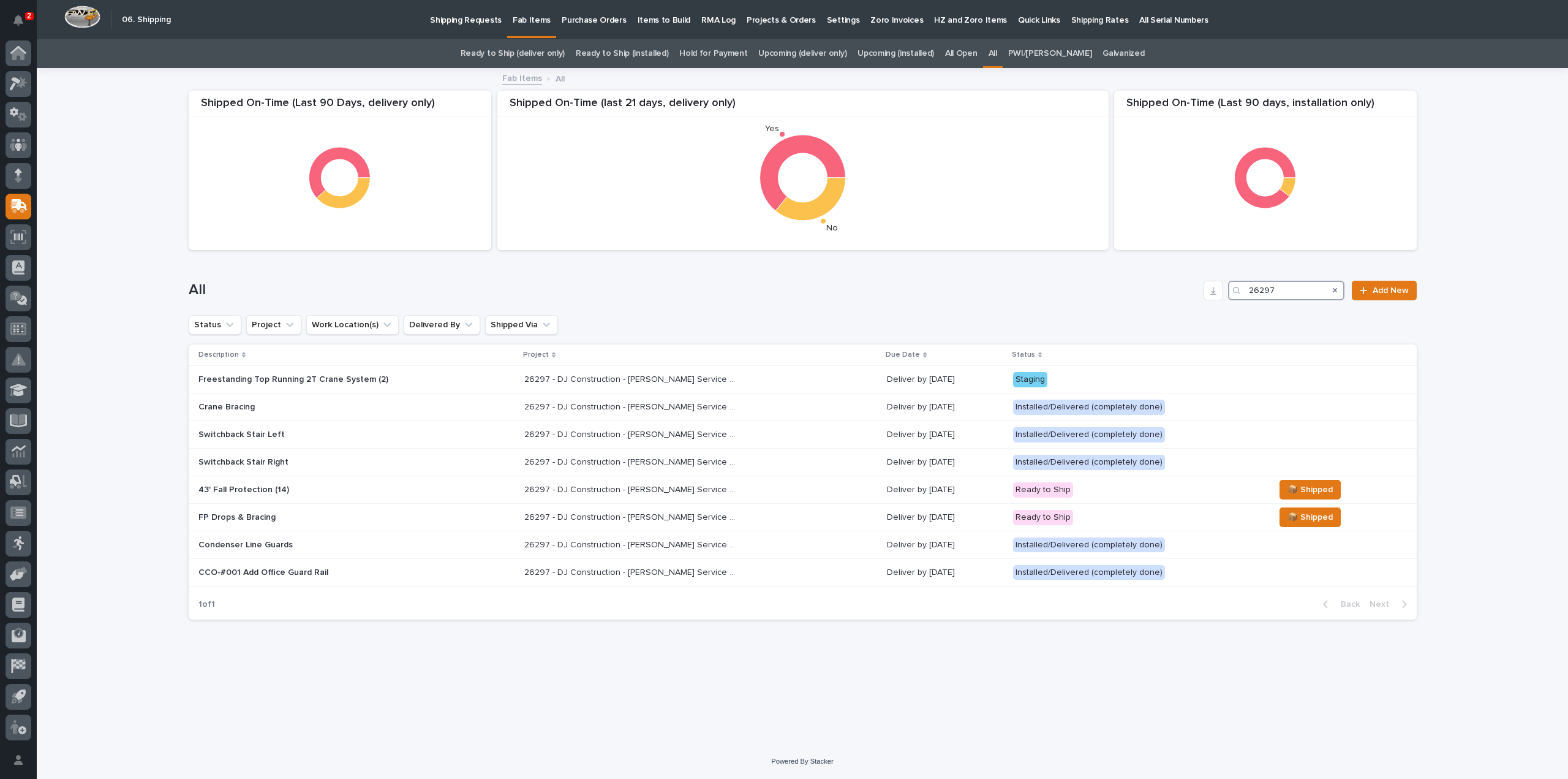
type input "26297"
drag, startPoint x: 1308, startPoint y: 287, endPoint x: 1237, endPoint y: 300, distance: 72.2
click at [1237, 300] on div "All 26297 Add New" at bounding box center [802, 286] width 1228 height 59
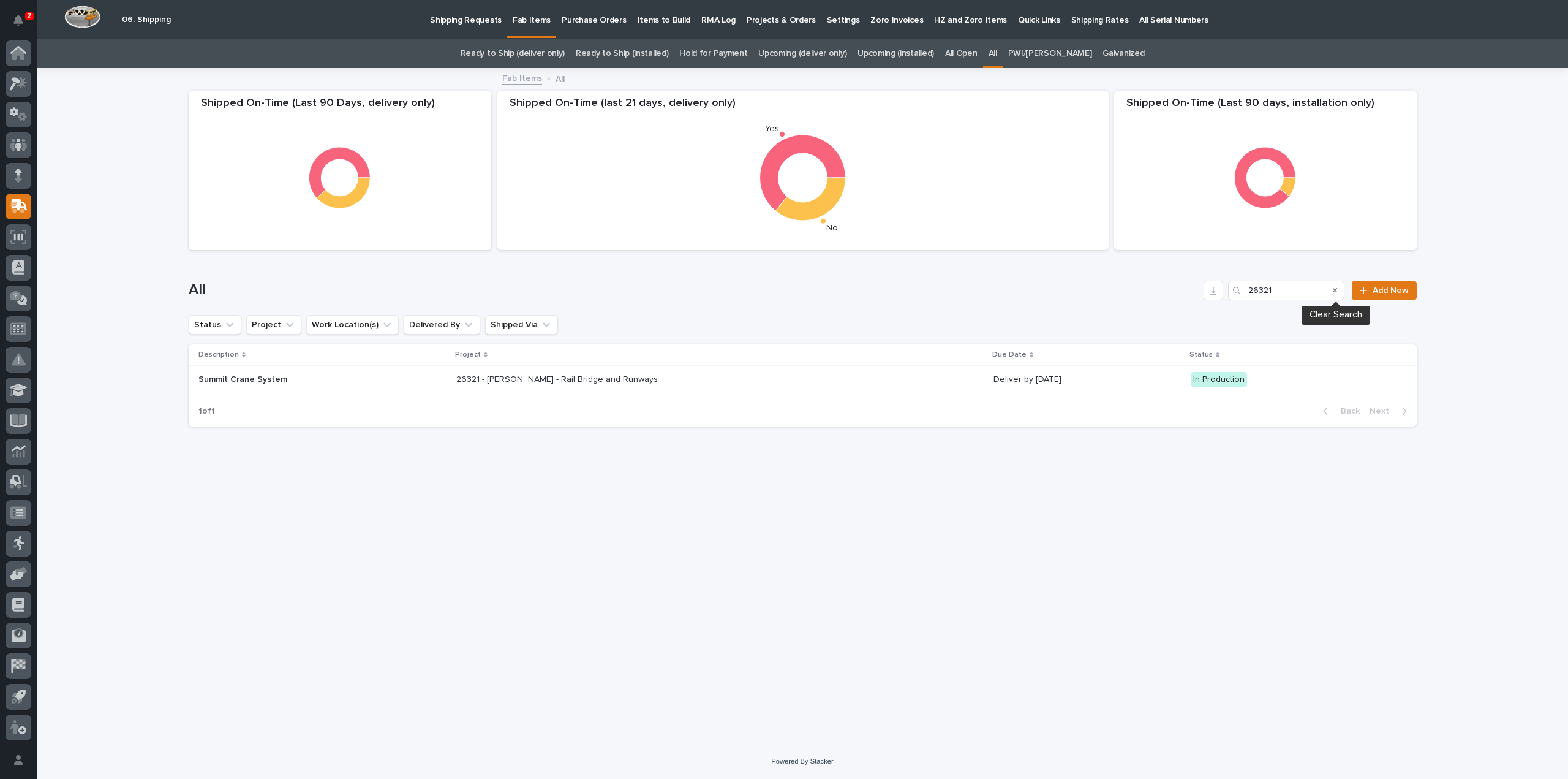
type input "26321"
click at [1338, 291] on icon "Search" at bounding box center [1335, 290] width 5 height 7
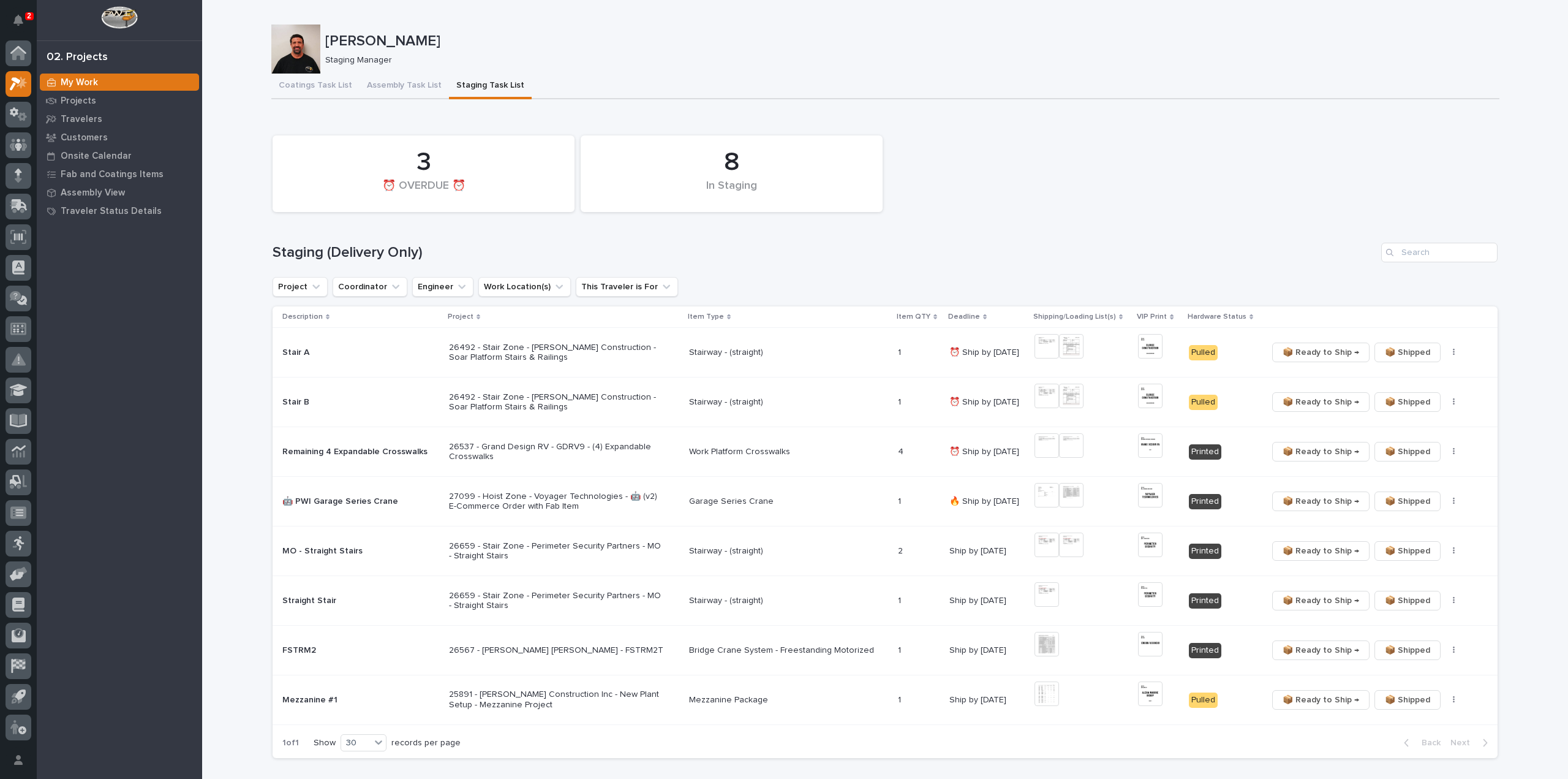
scroll to position [123, 0]
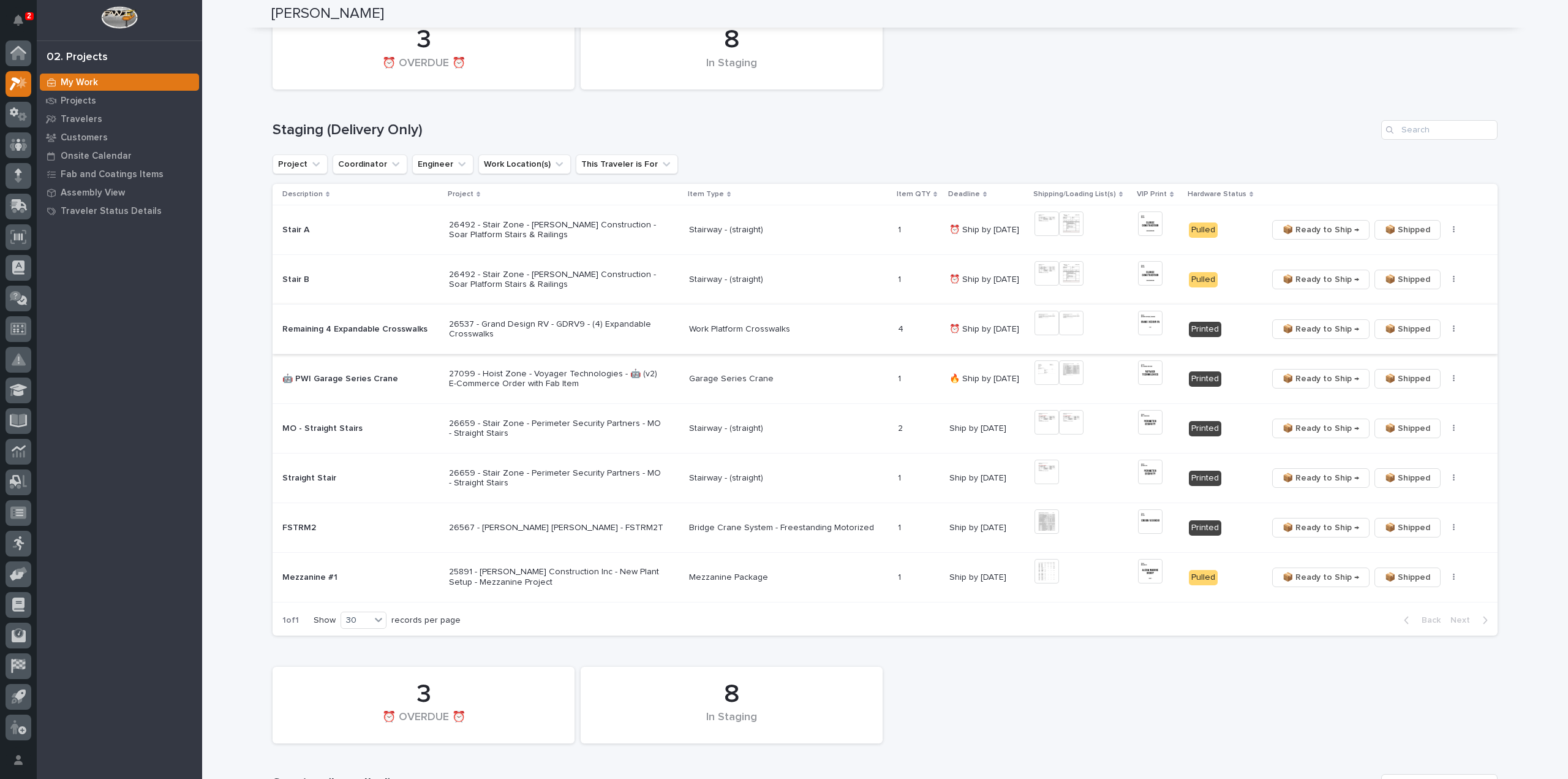
click at [1048, 322] on img at bounding box center [1046, 323] width 24 height 24
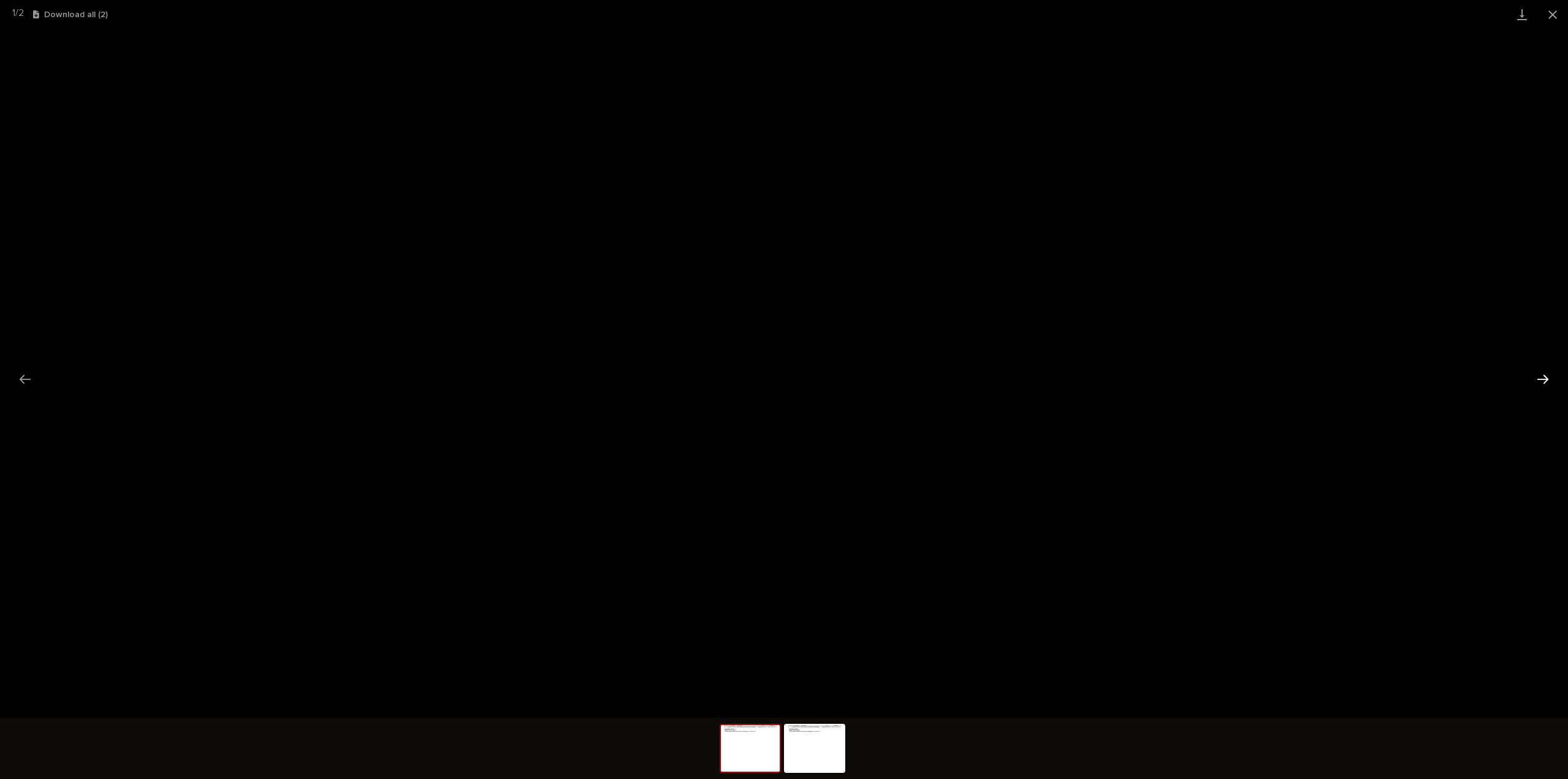
click at [1535, 377] on button "Next slide" at bounding box center [1543, 379] width 26 height 24
click at [1548, 15] on button "Close gallery" at bounding box center [1553, 14] width 31 height 28
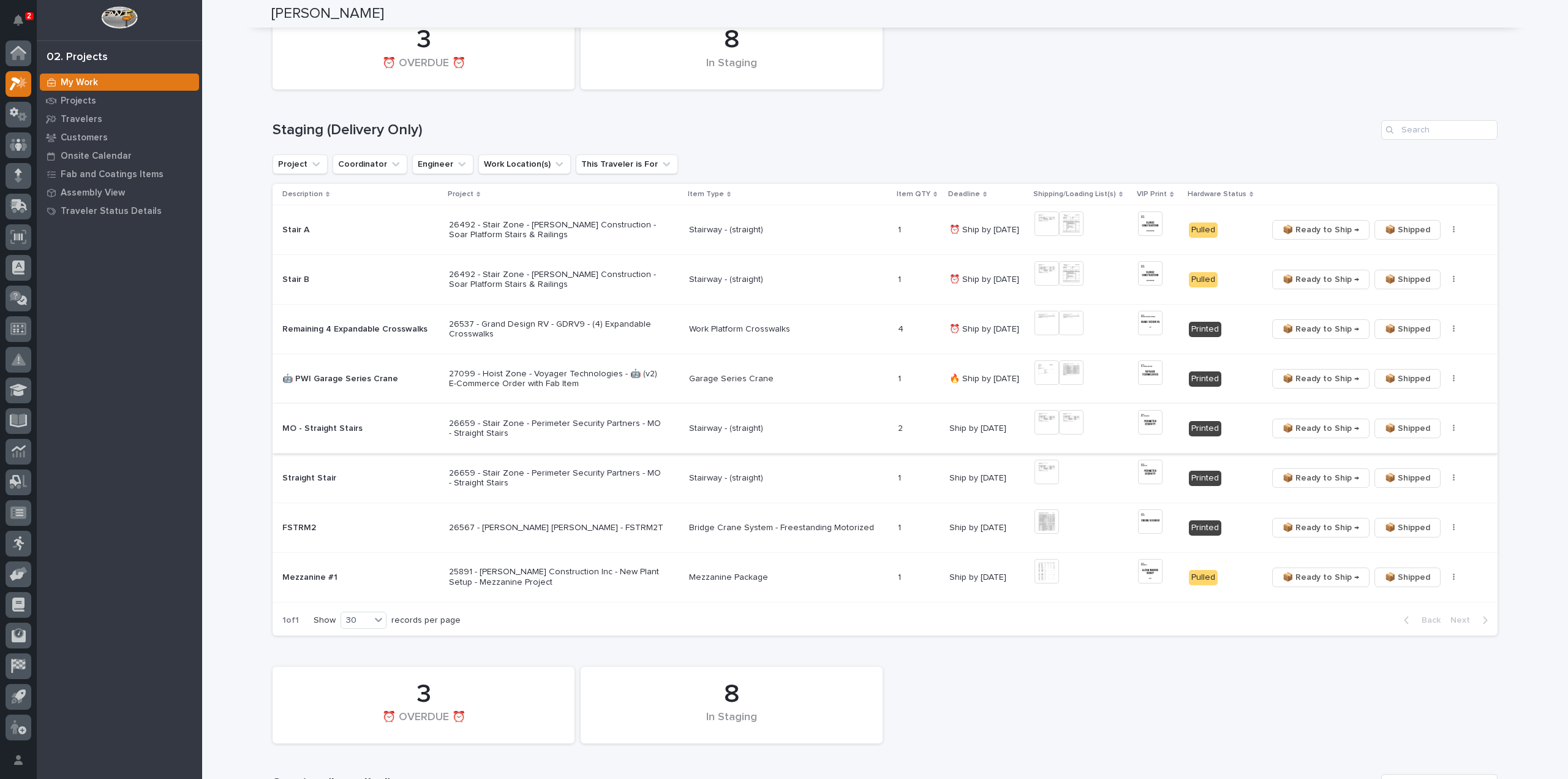
click at [1050, 425] on img at bounding box center [1046, 422] width 24 height 24
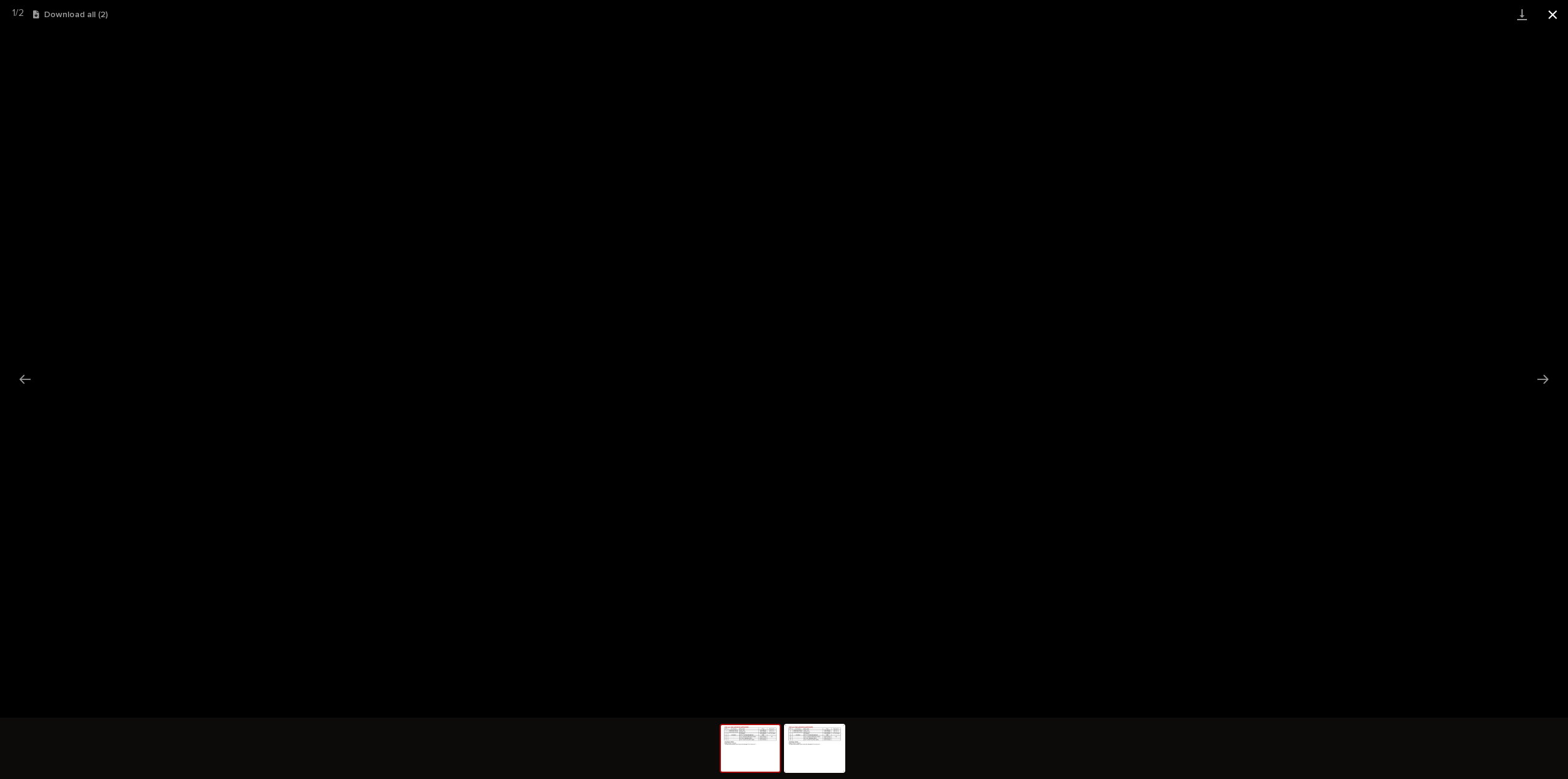
click at [1548, 18] on button "Close gallery" at bounding box center [1553, 14] width 31 height 28
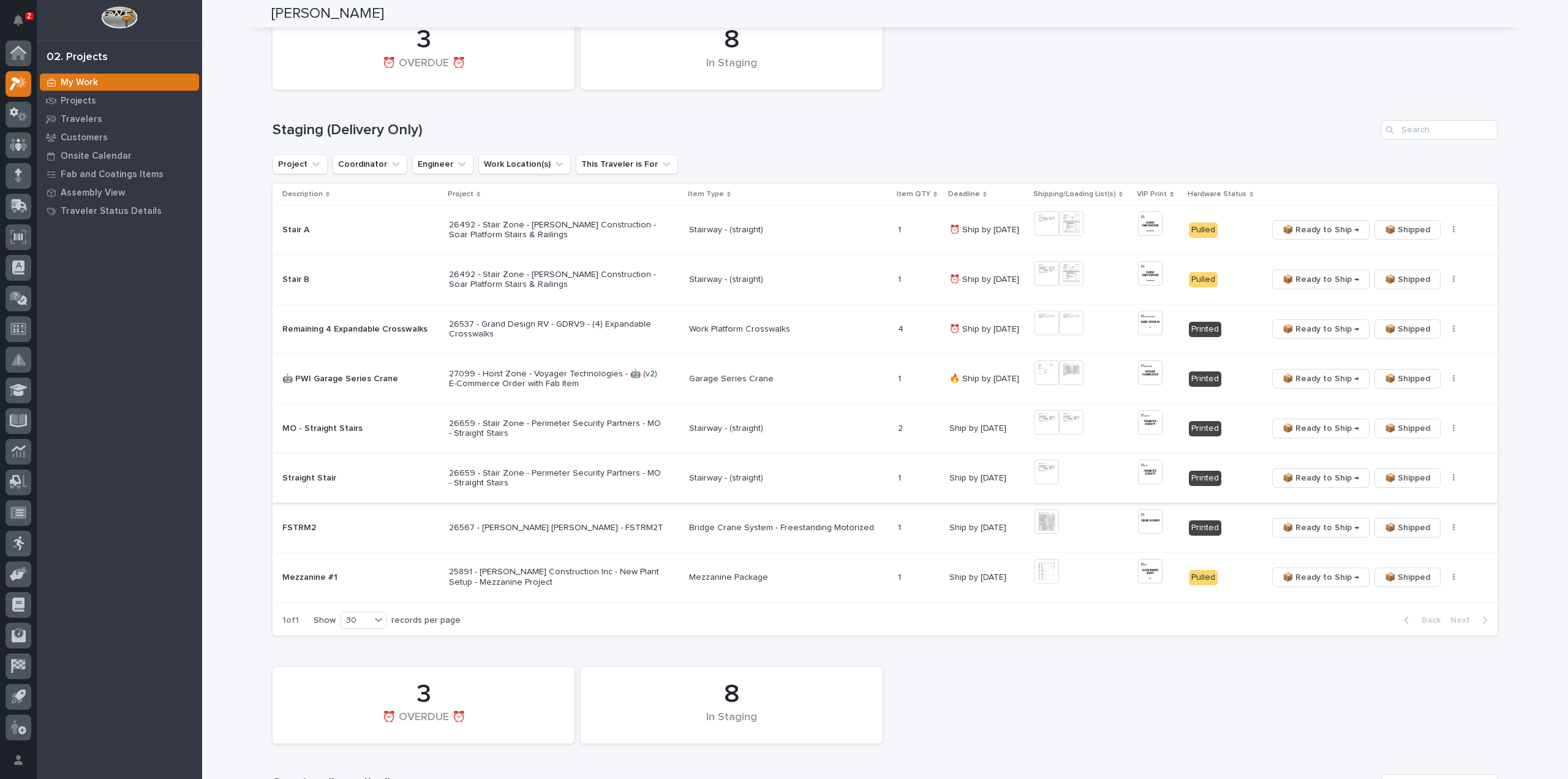
click at [1452, 479] on icon "button" at bounding box center [1453, 478] width 2 height 7
click at [1412, 521] on span "🔩 Hardware" at bounding box center [1403, 521] width 51 height 15
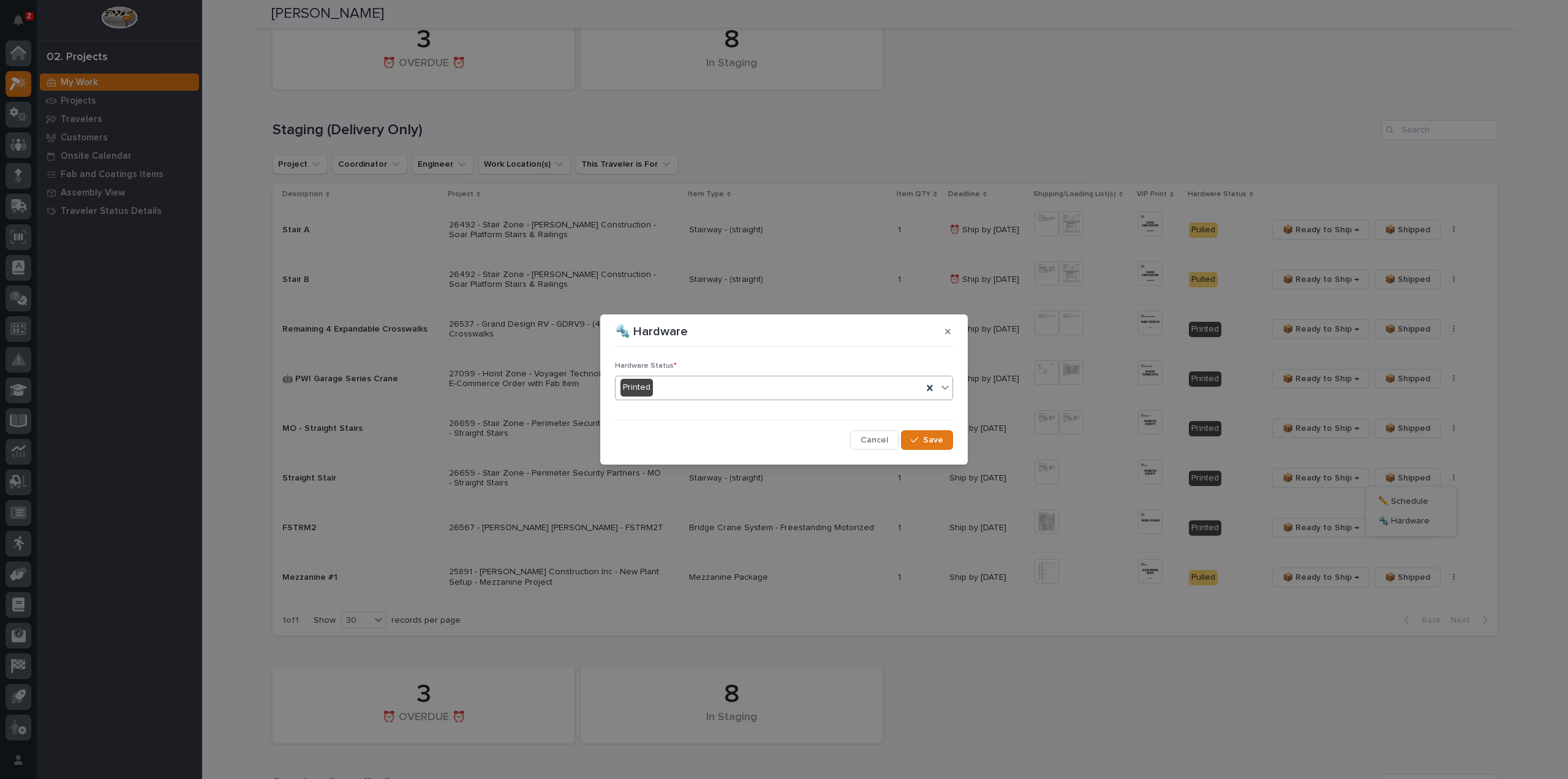
click at [708, 383] on div "Printed" at bounding box center [768, 387] width 307 height 20
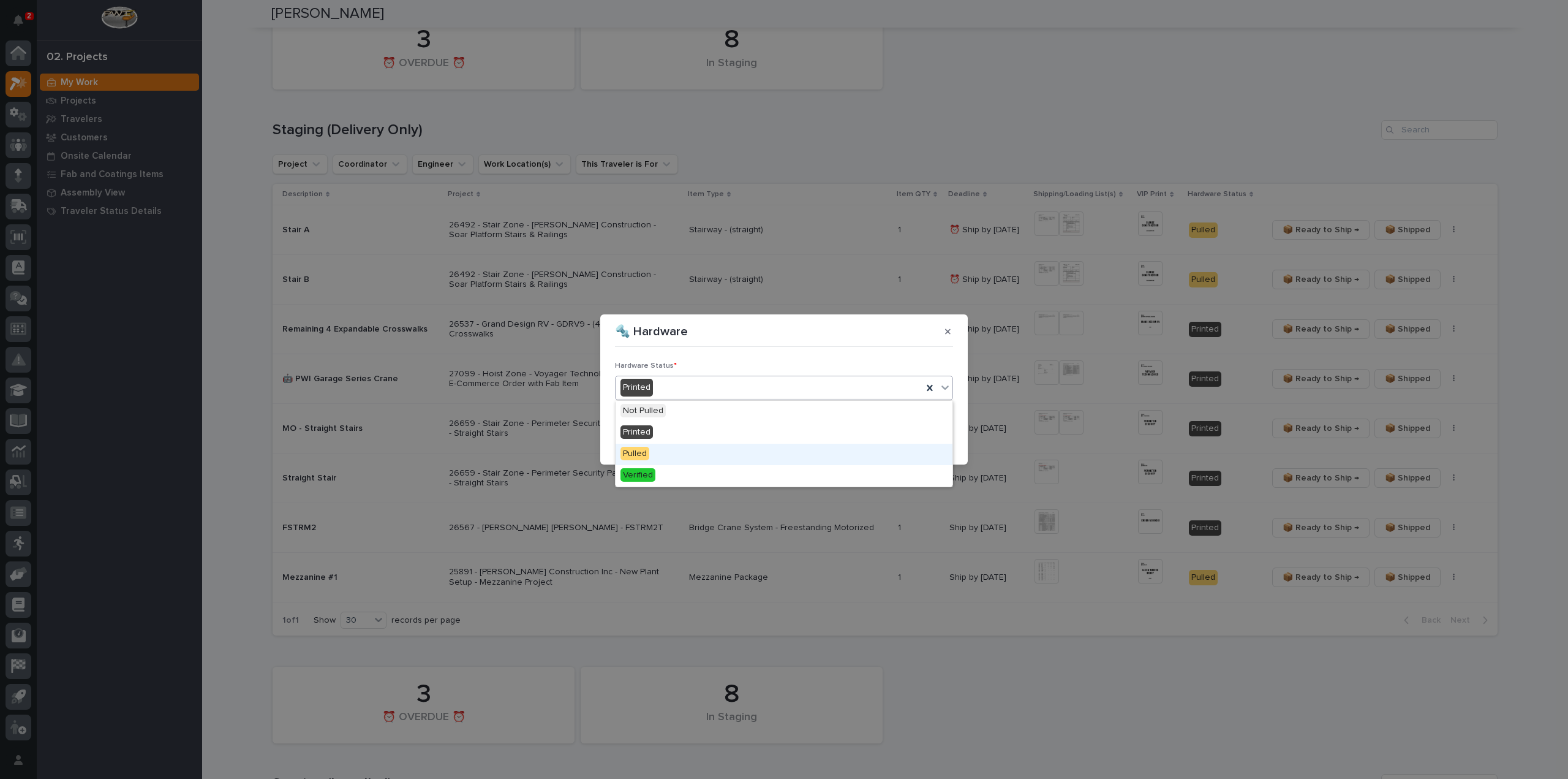
click at [693, 448] on div "Pulled" at bounding box center [784, 454] width 337 height 21
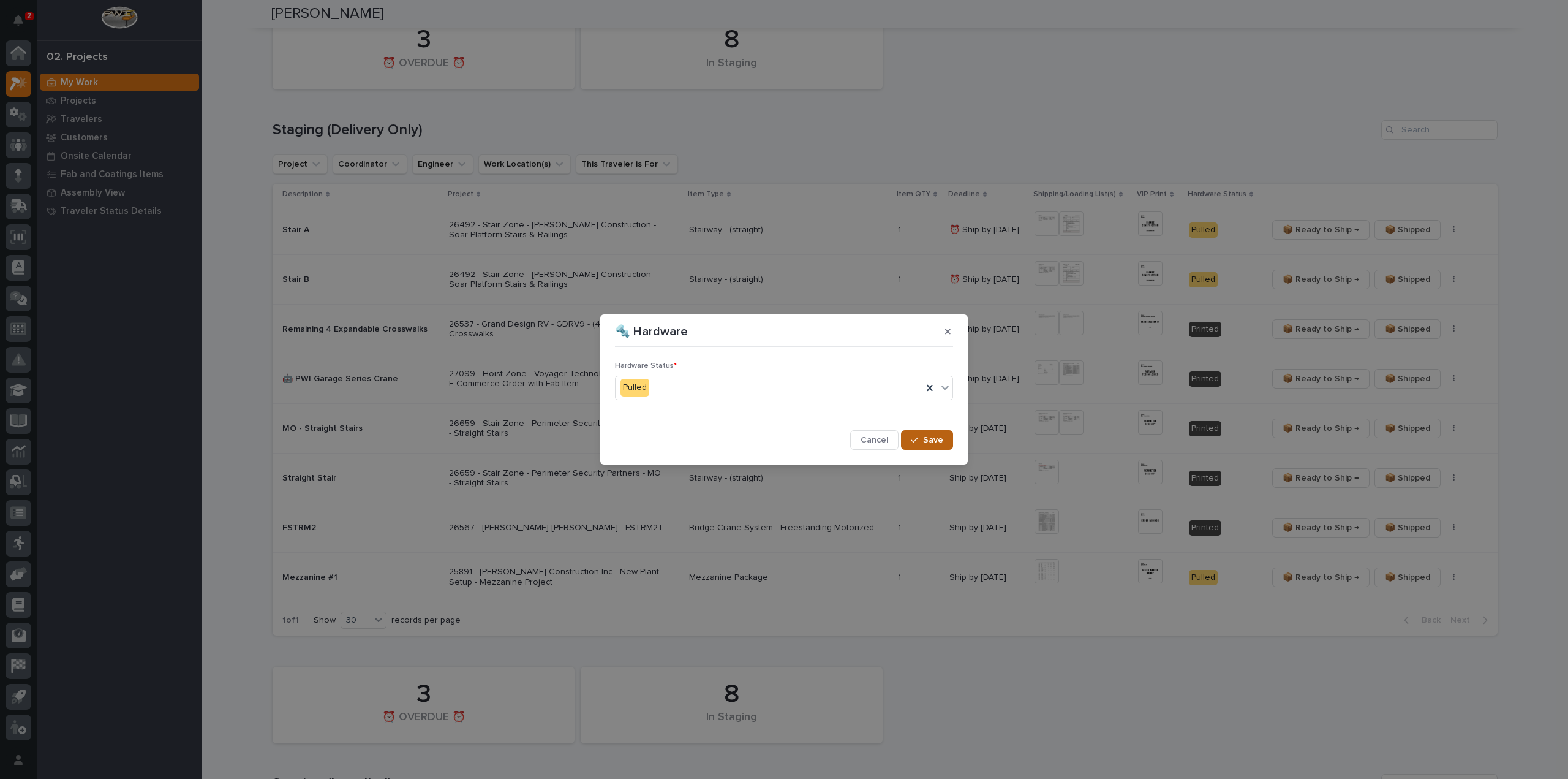
click at [916, 440] on icon "button" at bounding box center [914, 440] width 7 height 6
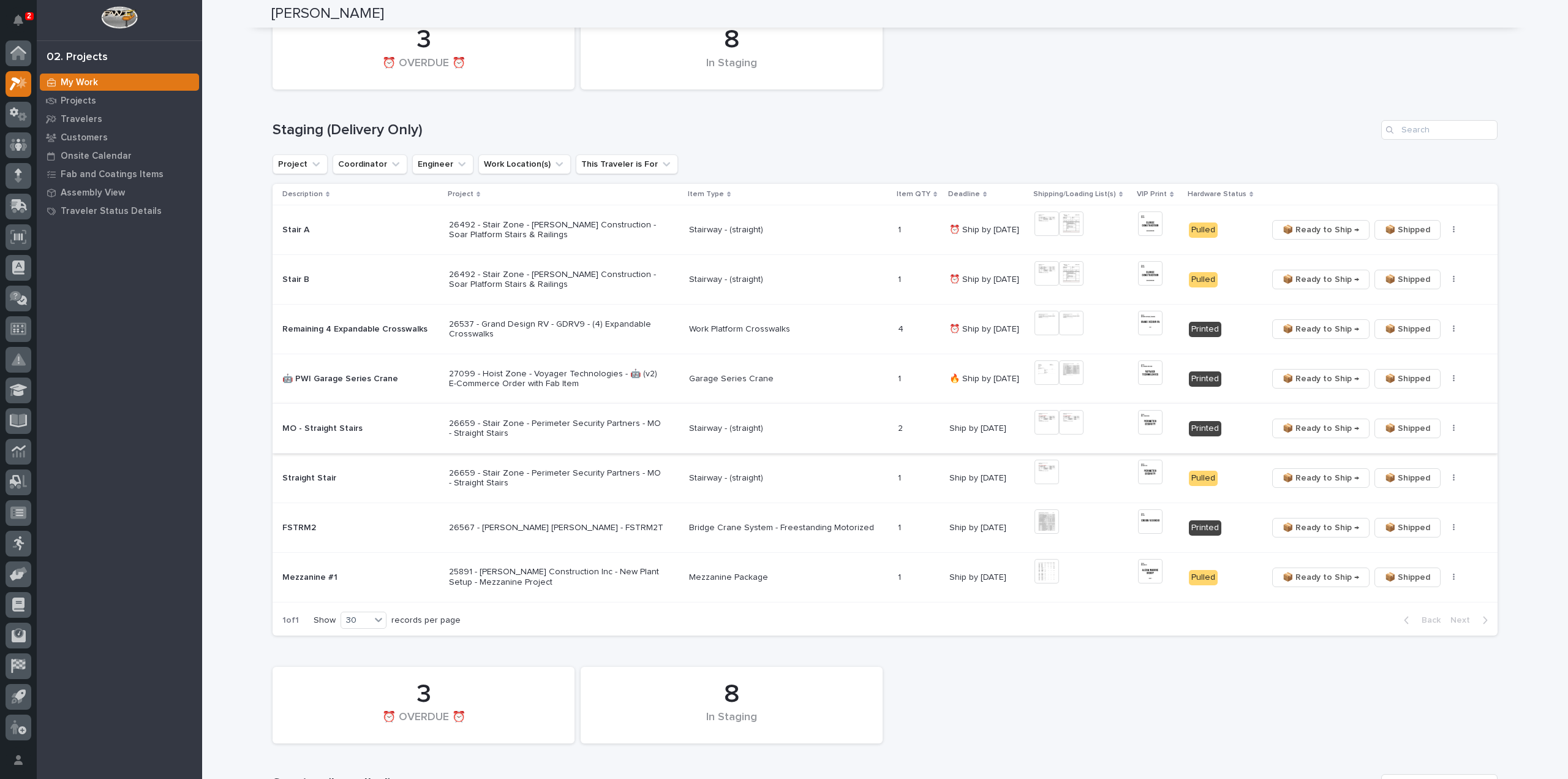
click at [1452, 426] on icon "button" at bounding box center [1453, 428] width 2 height 9
click at [1387, 469] on span "🔩 Hardware" at bounding box center [1403, 471] width 51 height 15
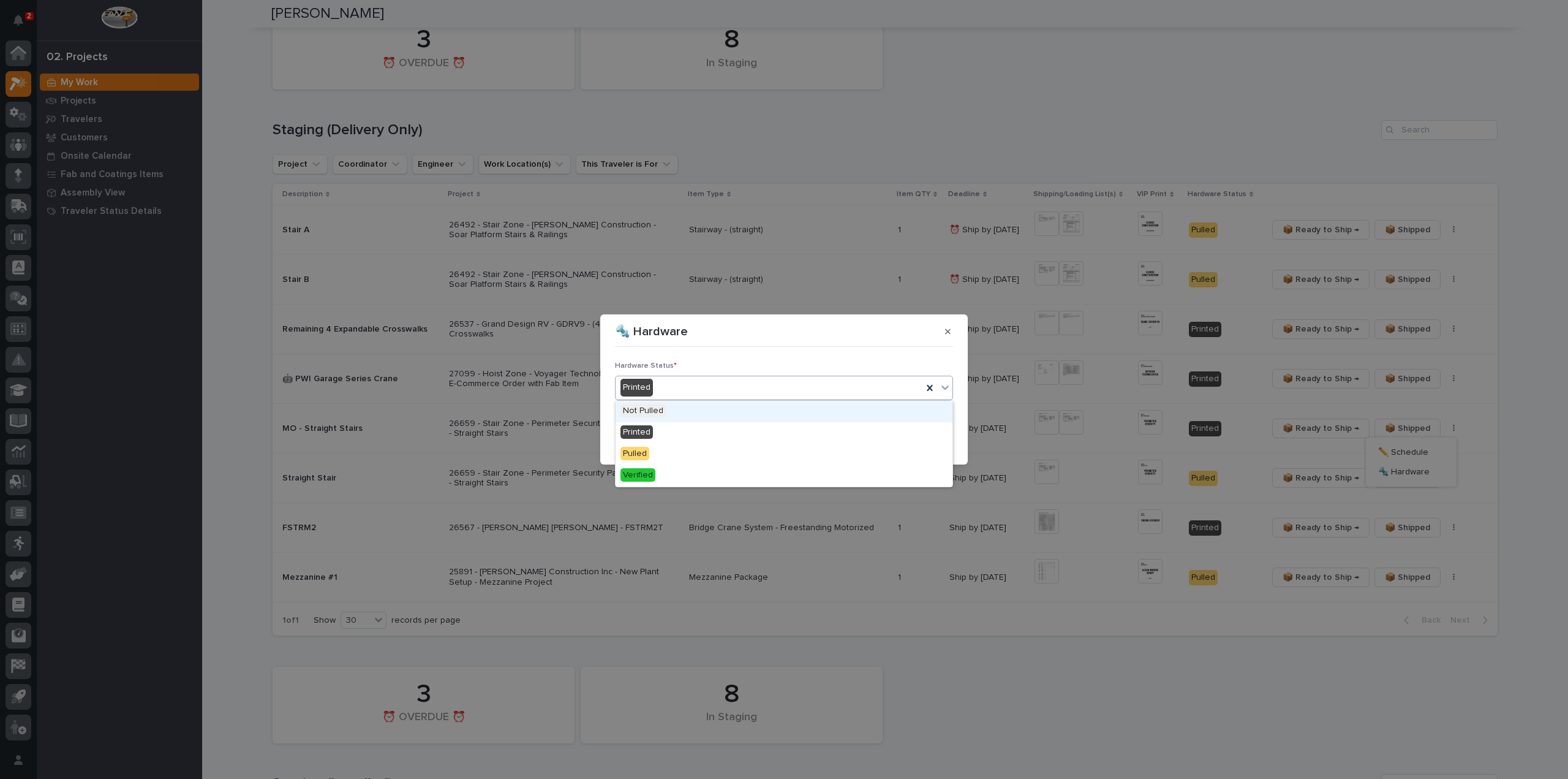
click at [718, 392] on div "Printed" at bounding box center [768, 387] width 307 height 20
click at [694, 449] on div "Pulled" at bounding box center [784, 454] width 337 height 21
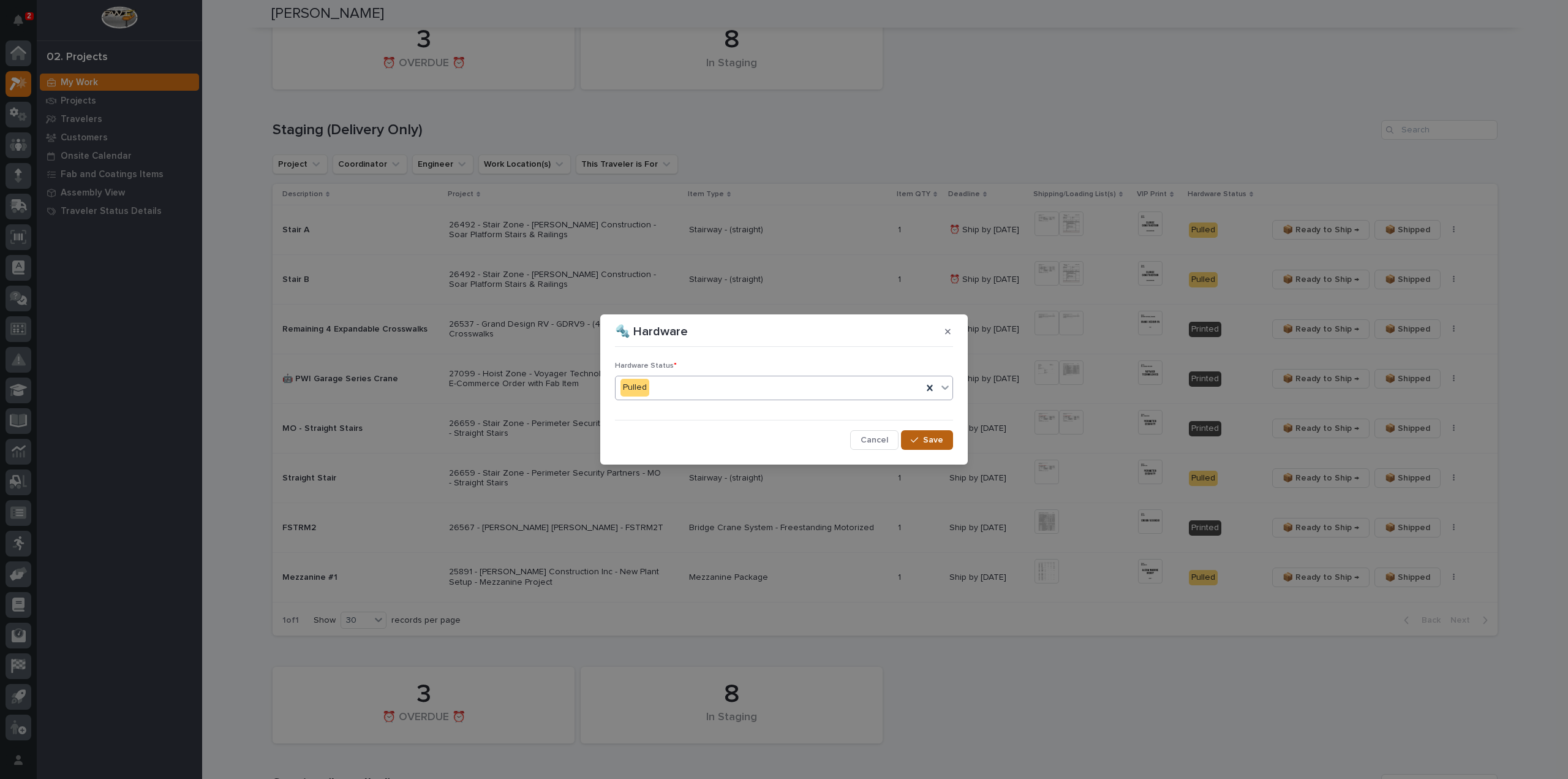
click at [913, 442] on icon "button" at bounding box center [914, 440] width 7 height 9
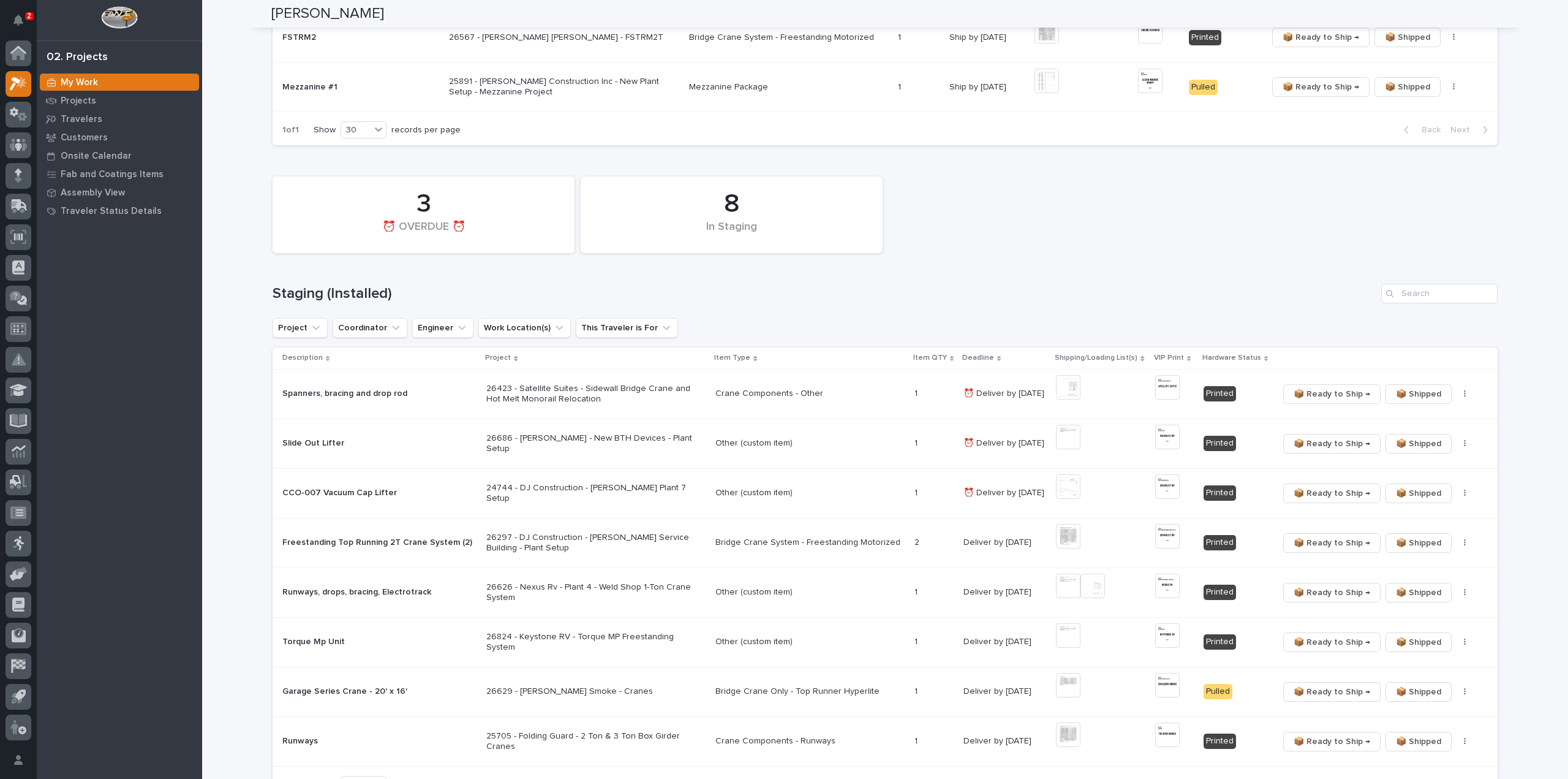
scroll to position [1225, 0]
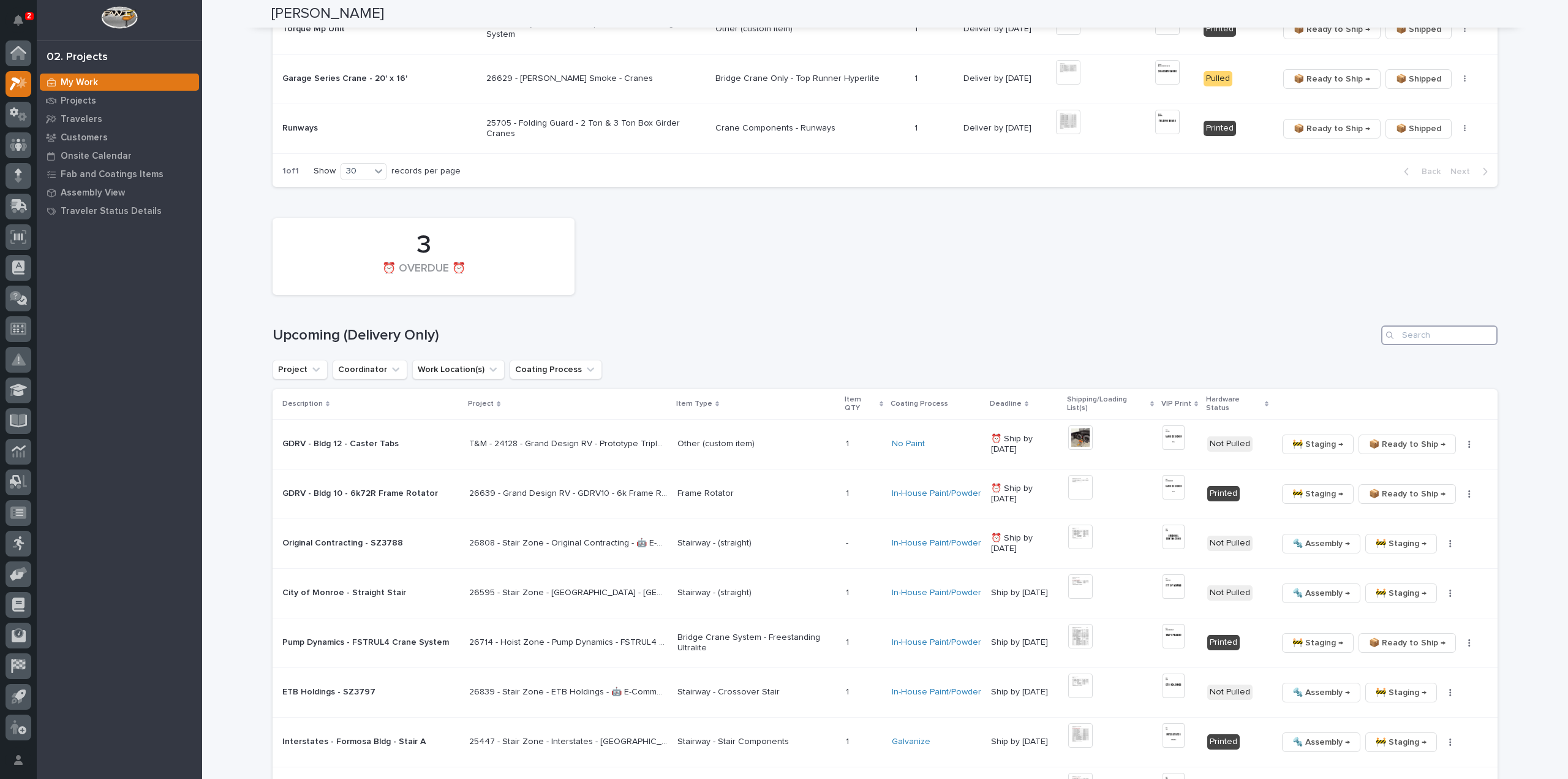
click at [1432, 326] on input "Search" at bounding box center [1439, 335] width 116 height 20
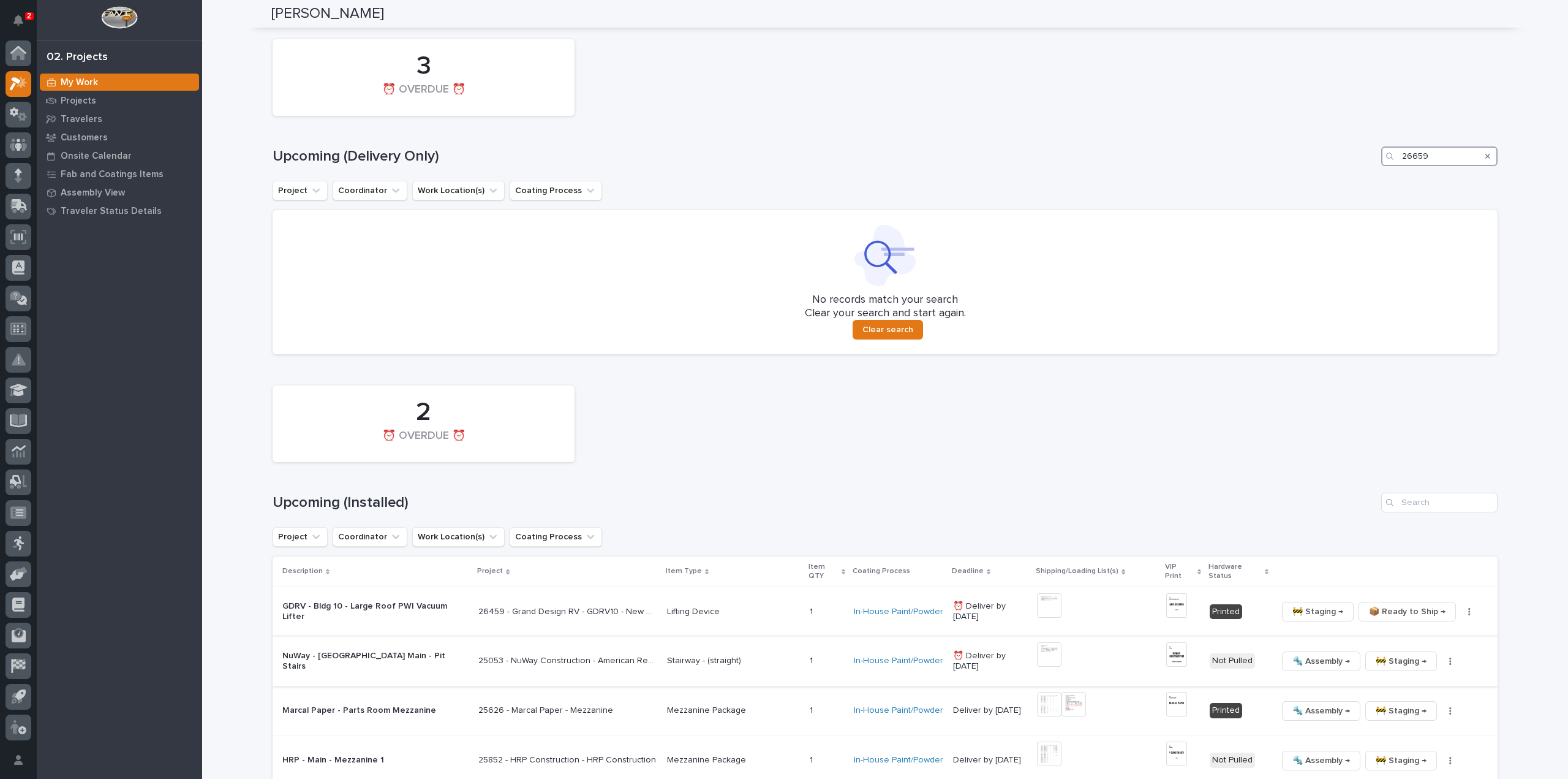
scroll to position [1508, 0]
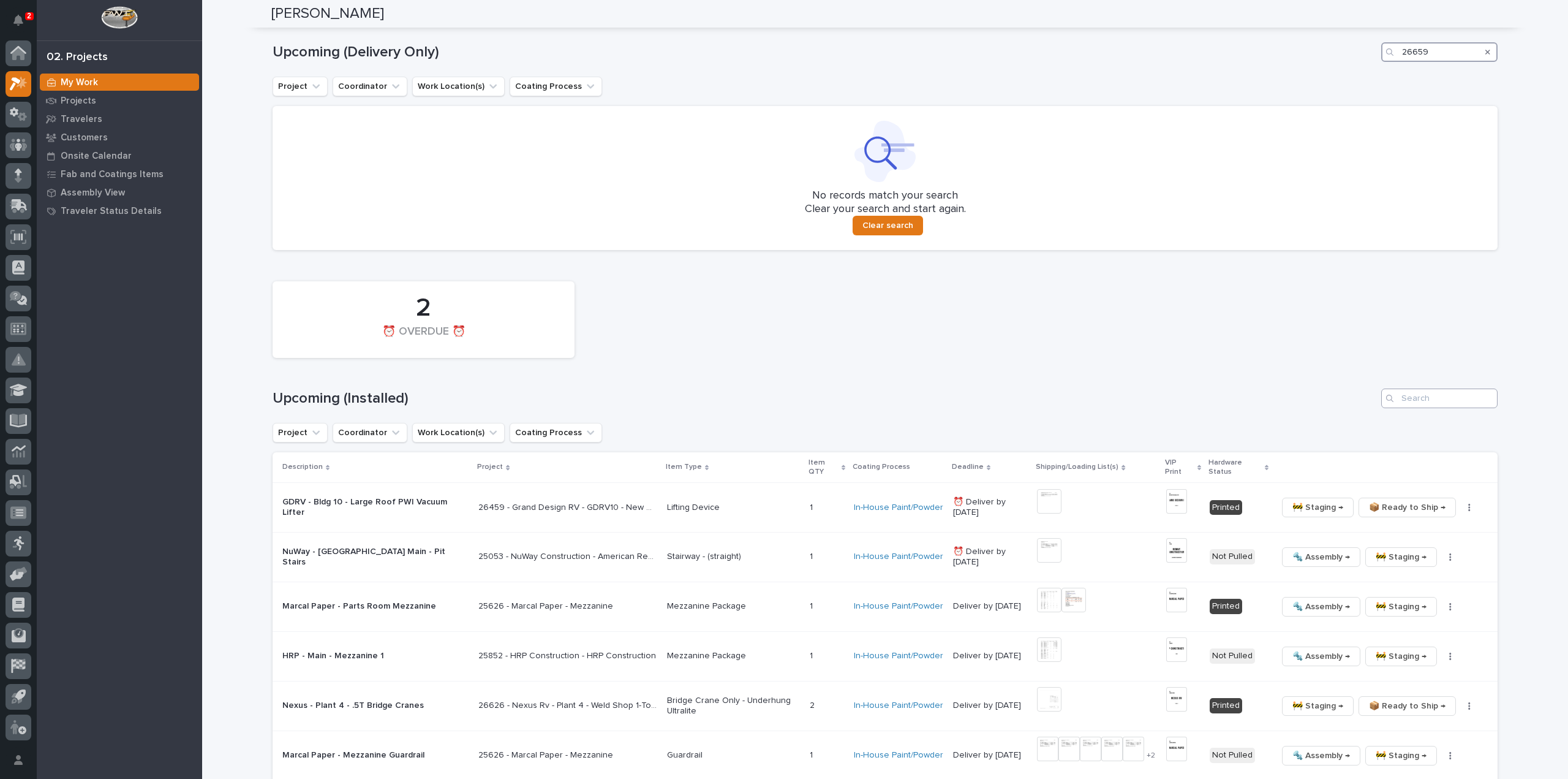
type input "26659"
click at [1422, 399] on input "Search" at bounding box center [1439, 398] width 116 height 20
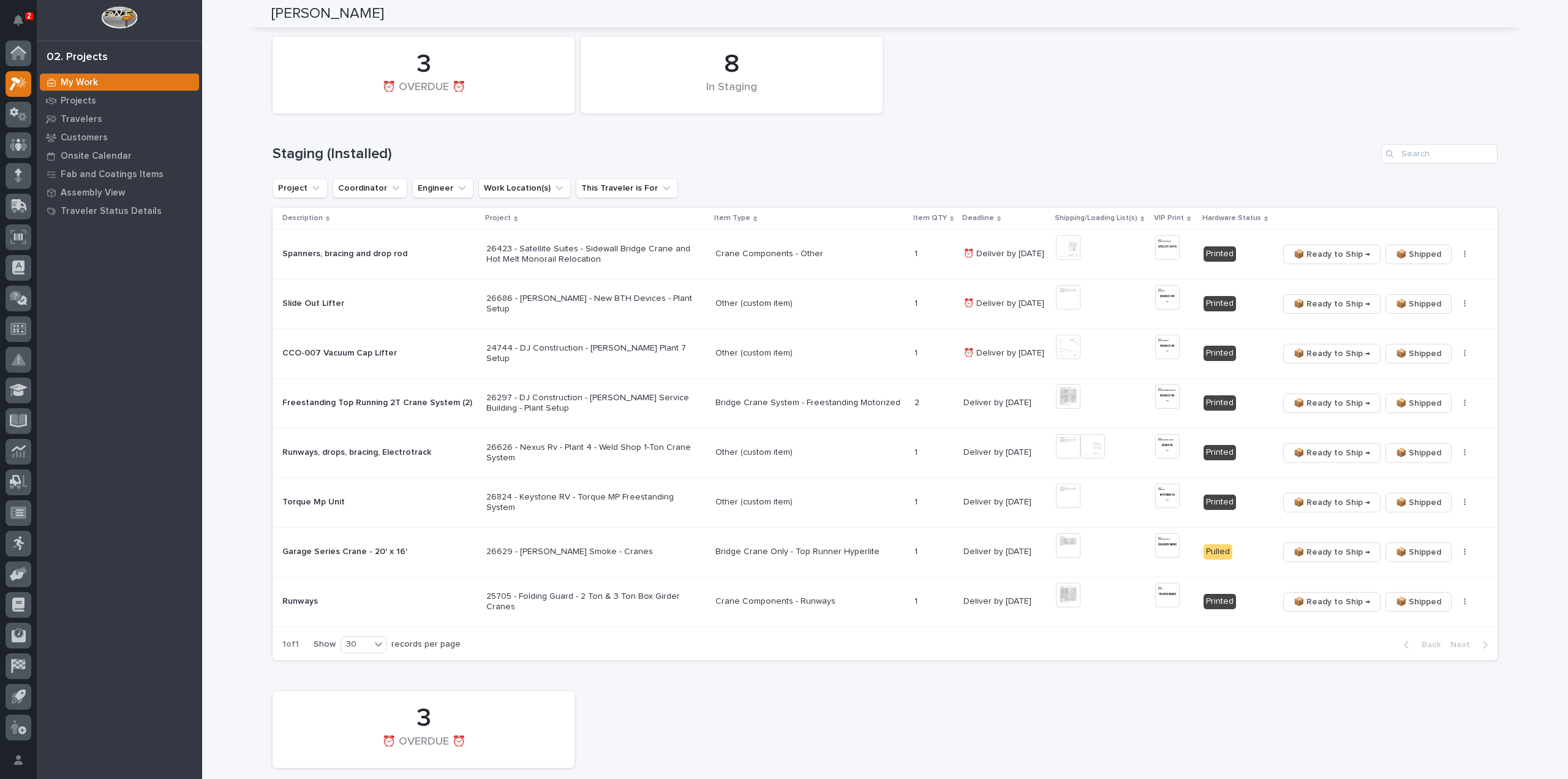
scroll to position [694, 0]
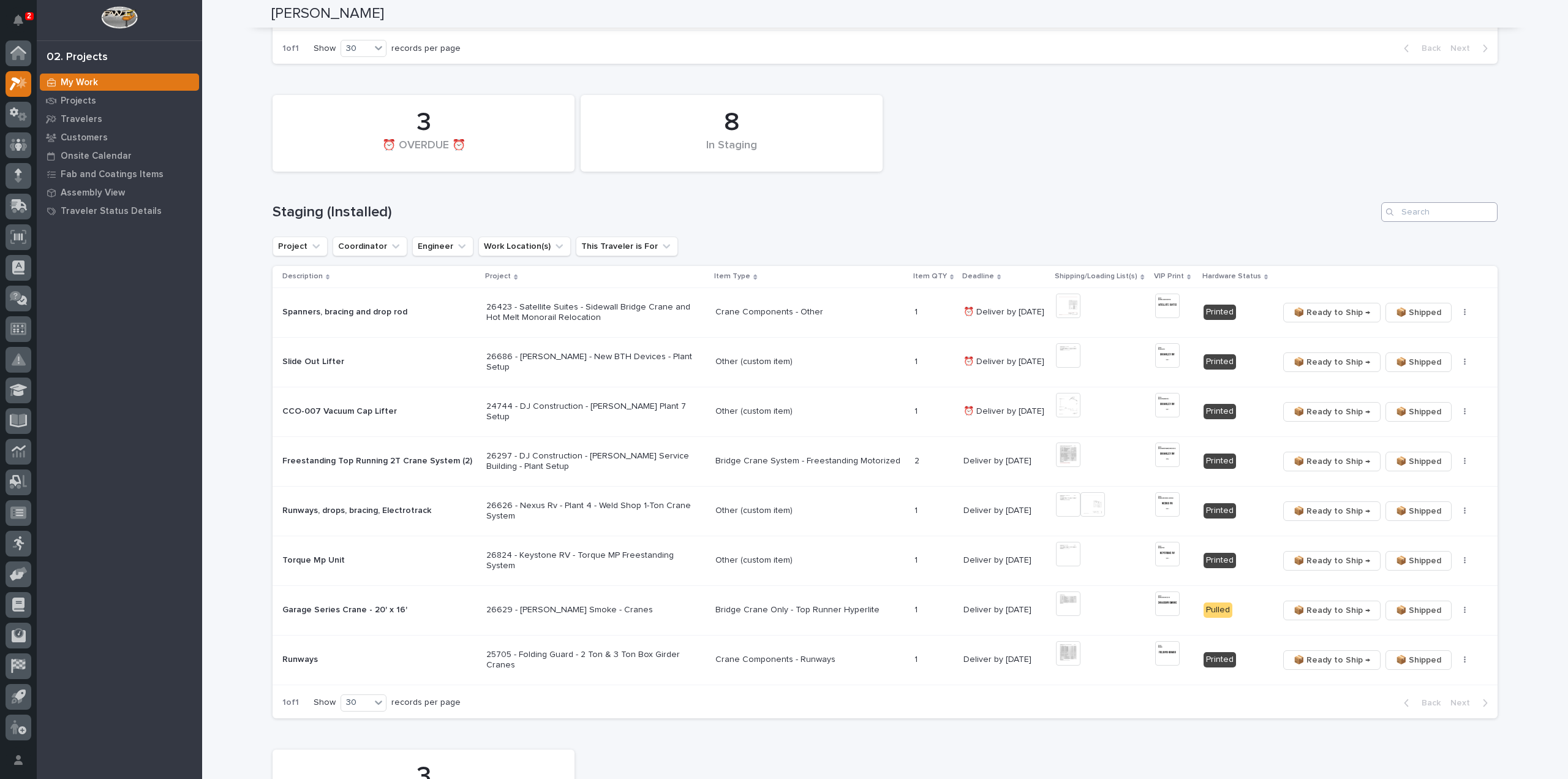
type input "26659"
click at [1434, 216] on input "Search" at bounding box center [1439, 212] width 116 height 20
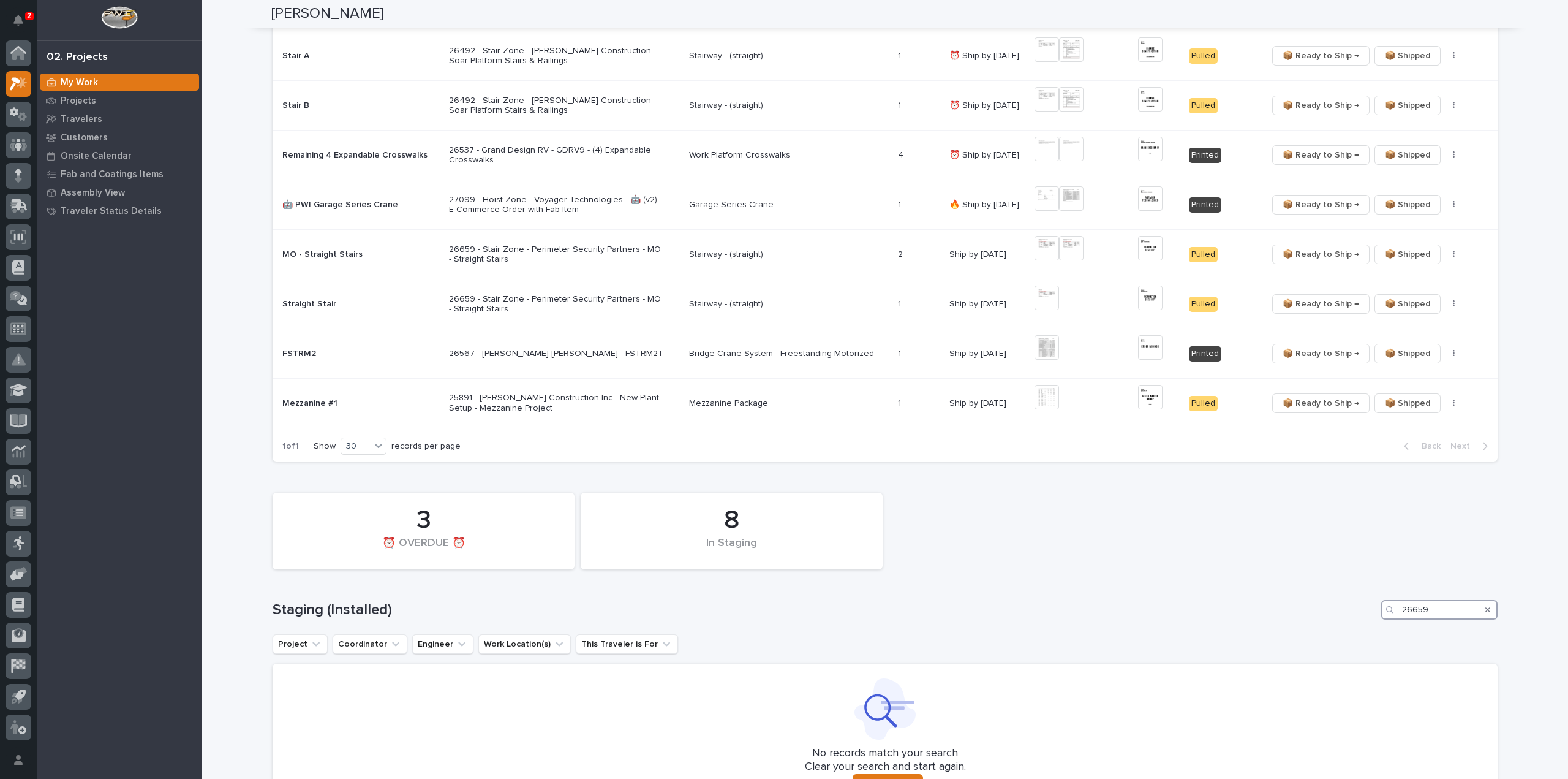
scroll to position [174, 0]
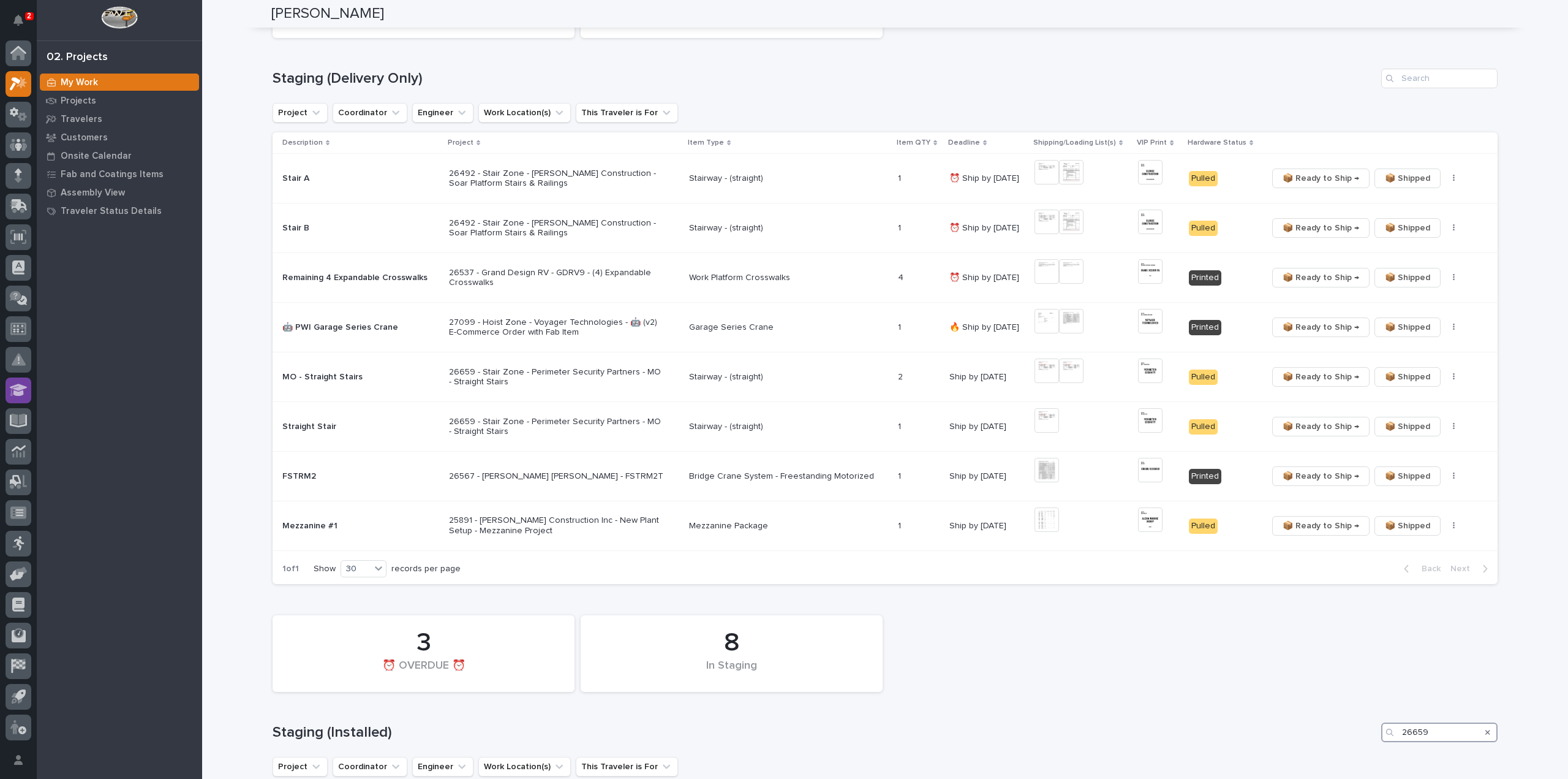
type input "26659"
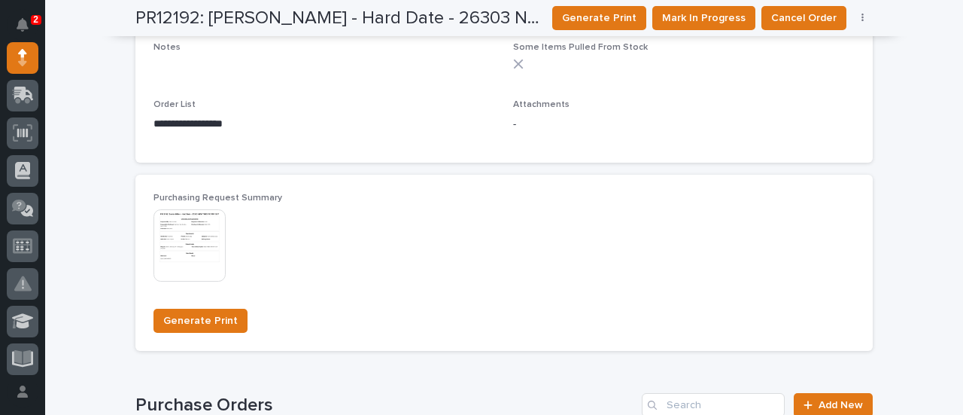
scroll to position [903, 0]
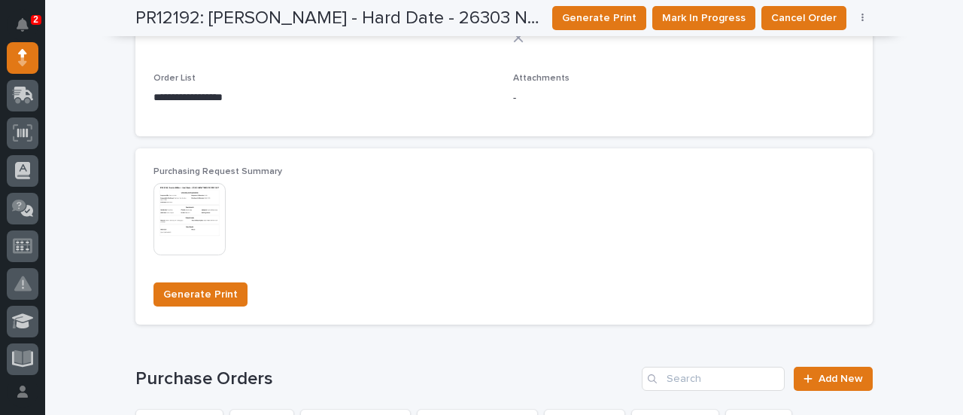
click at [178, 230] on img at bounding box center [190, 219] width 72 height 72
